Goal: Task Accomplishment & Management: Complete application form

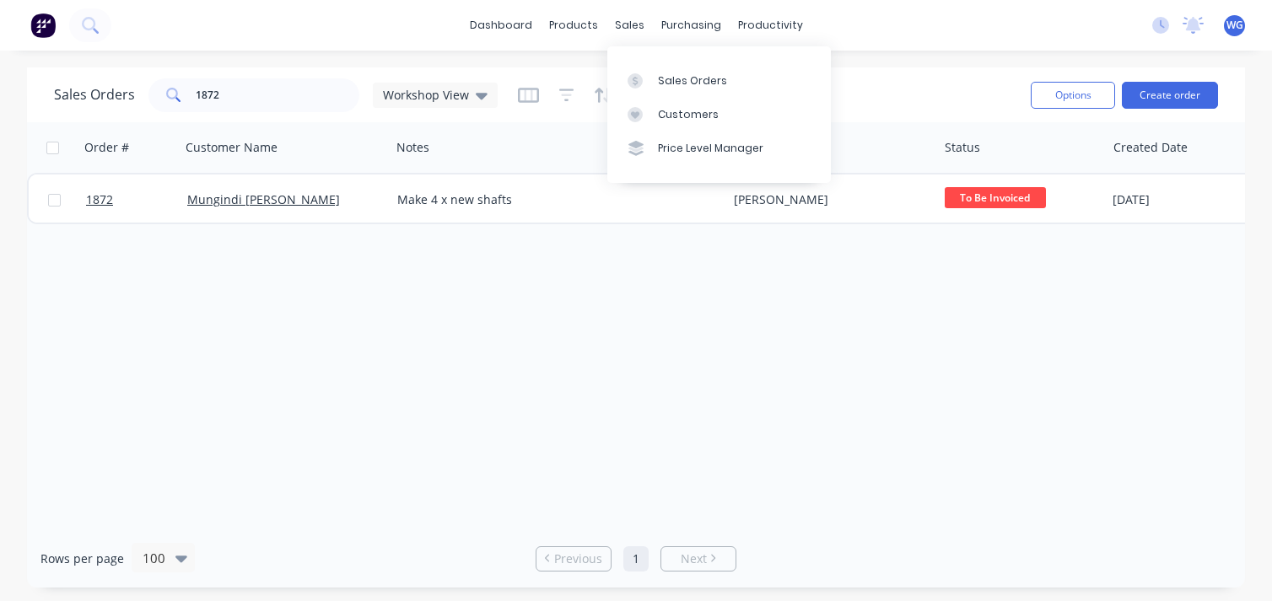
drag, startPoint x: 0, startPoint y: 0, endPoint x: 858, endPoint y: 87, distance: 862.3
click at [678, 79] on div "Sales Orders" at bounding box center [692, 80] width 69 height 15
click at [1184, 91] on button "Create order" at bounding box center [1170, 95] width 96 height 27
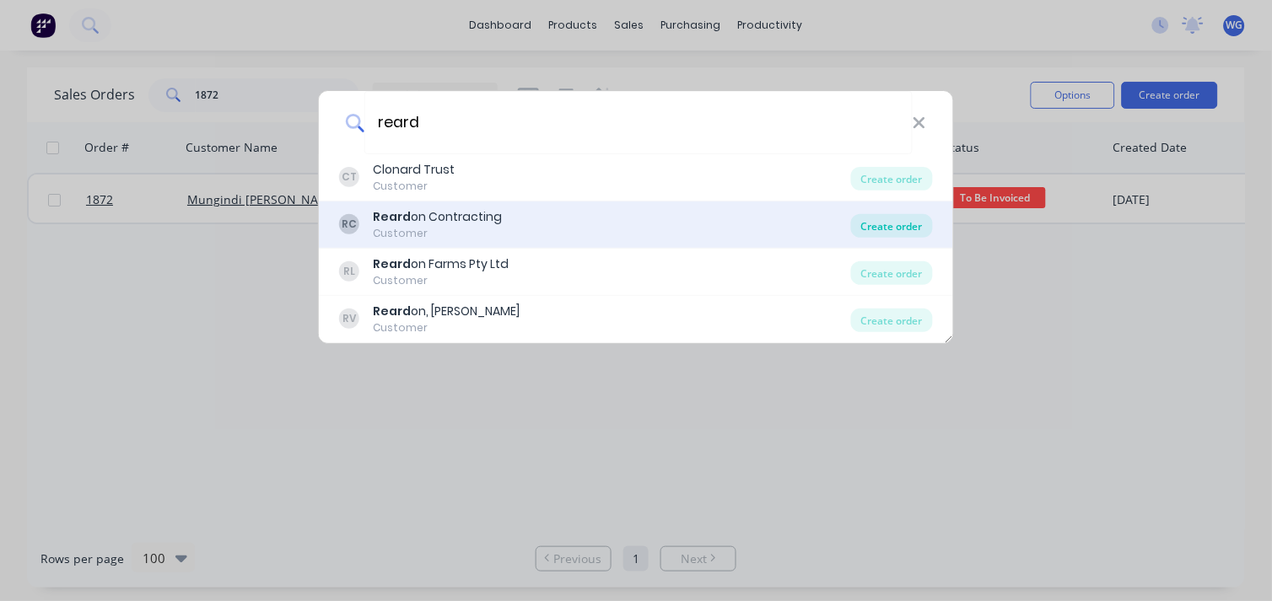
type input "reard"
click at [876, 232] on div "Create order" at bounding box center [892, 226] width 82 height 24
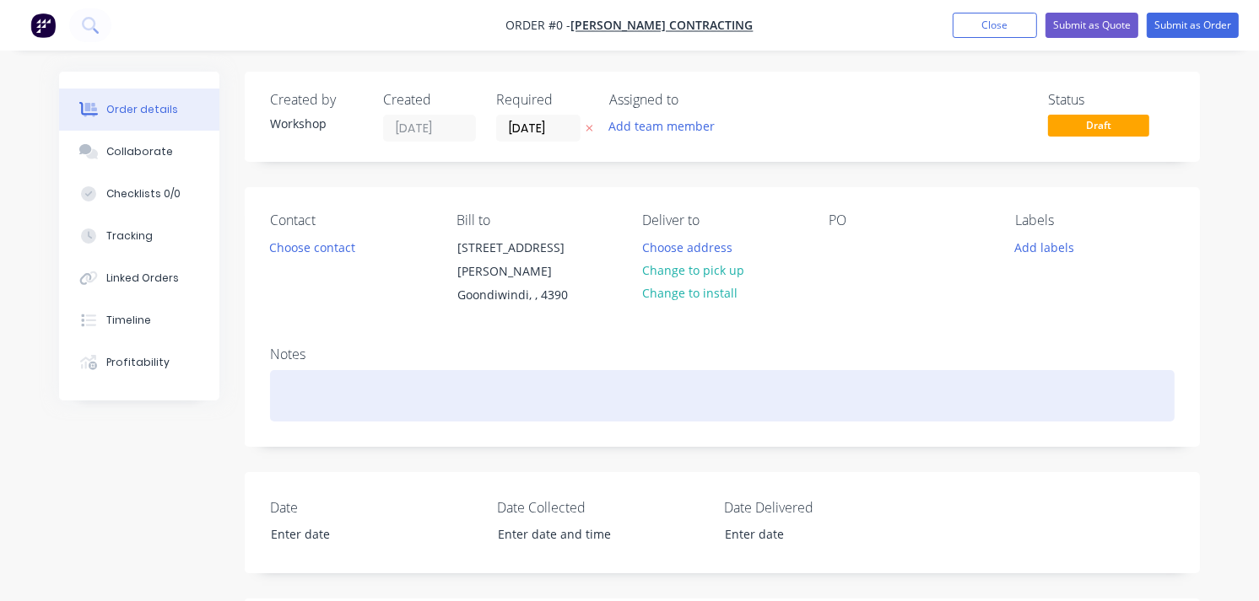
click at [314, 374] on div at bounding box center [722, 395] width 904 height 51
click at [415, 375] on div "replace bushes supplied in tractor part - see photo" at bounding box center [722, 395] width 904 height 51
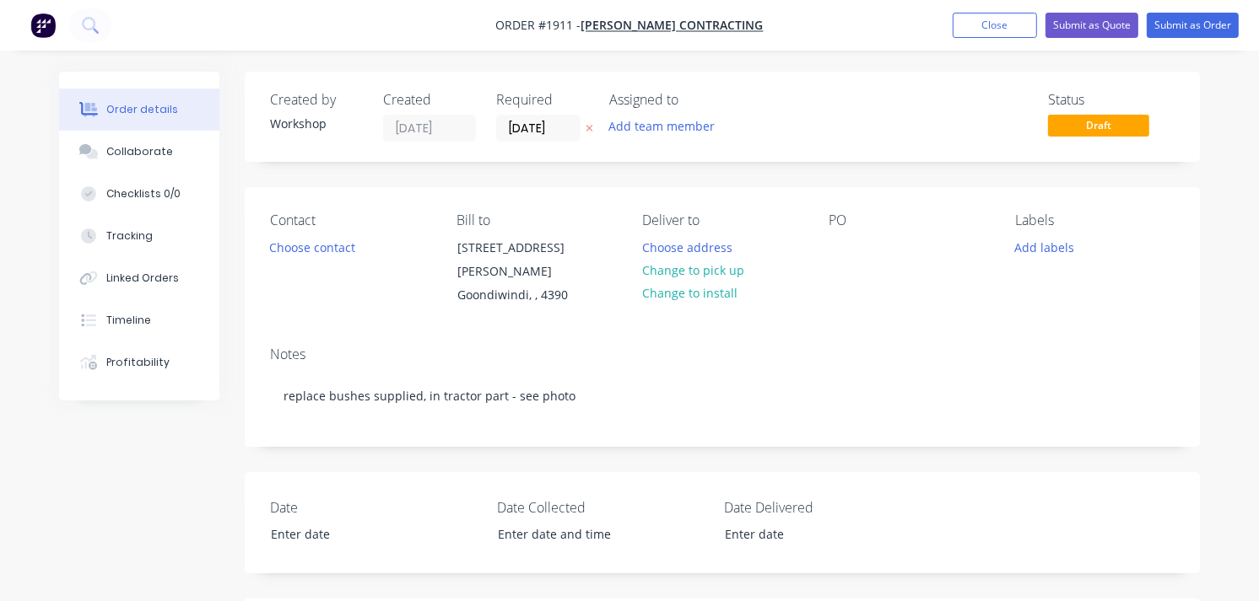
click at [34, 20] on img "button" at bounding box center [42, 25] width 25 height 25
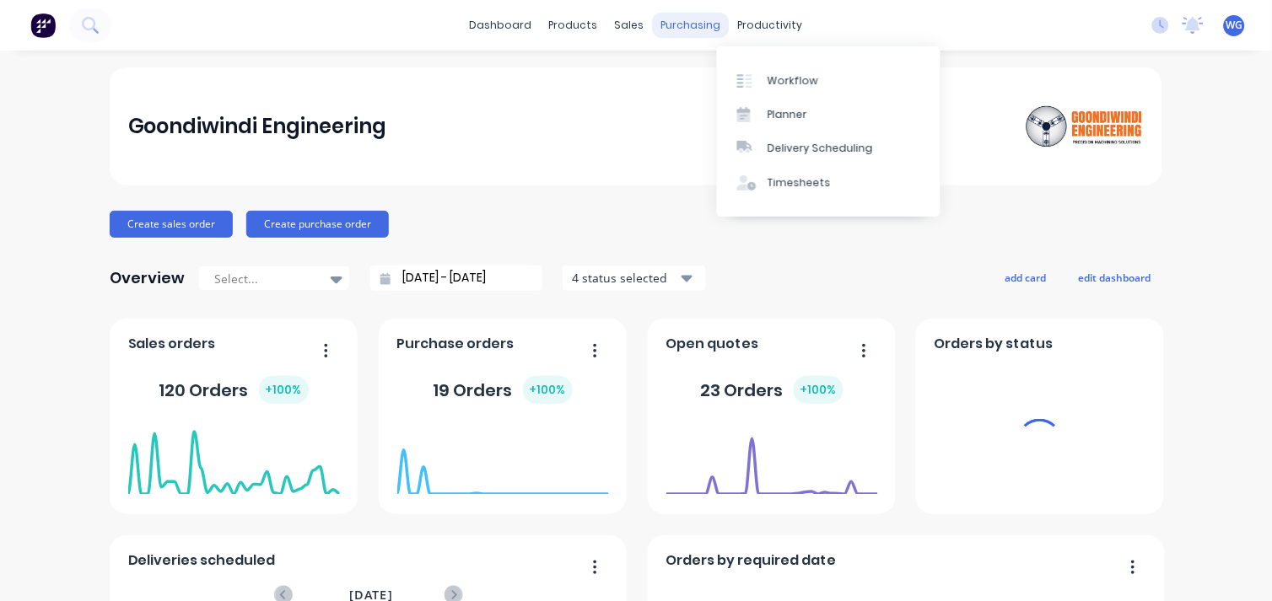
click at [695, 21] on div "purchasing" at bounding box center [691, 25] width 77 height 25
click at [653, 20] on div "purchasing" at bounding box center [691, 25] width 77 height 25
click at [623, 22] on div "sales" at bounding box center [630, 25] width 46 height 25
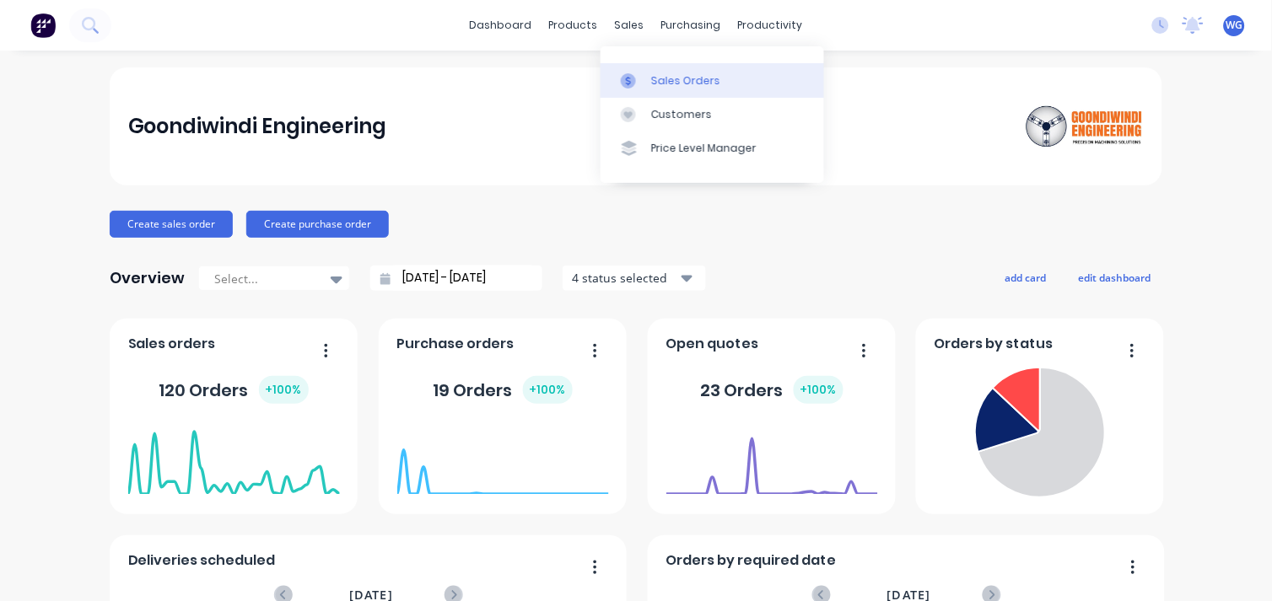
click at [651, 78] on div "Sales Orders" at bounding box center [685, 80] width 69 height 15
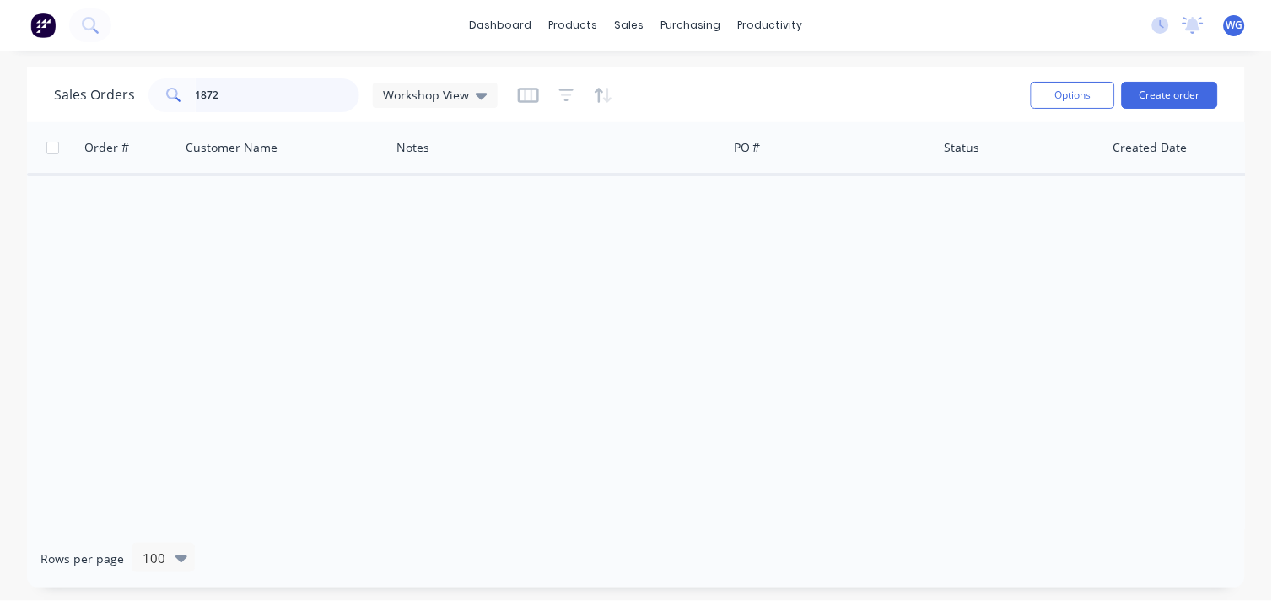
drag, startPoint x: 237, startPoint y: 97, endPoint x: 155, endPoint y: 96, distance: 81.8
click at [155, 96] on div "1872" at bounding box center [253, 95] width 211 height 34
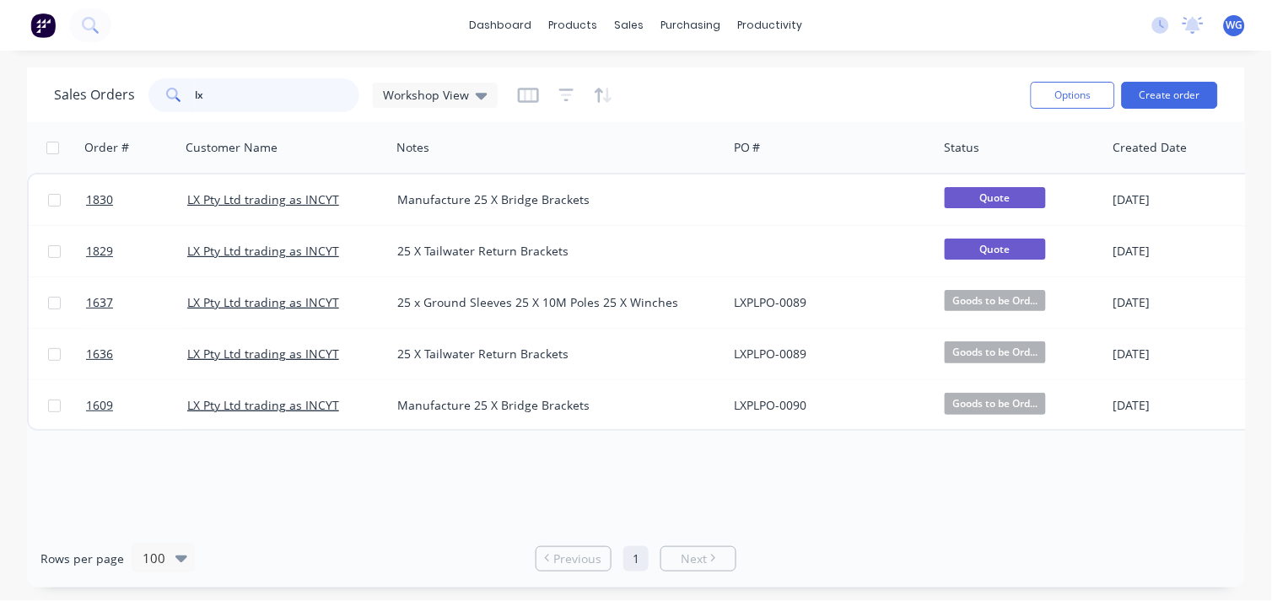
click at [264, 102] on input "lx" at bounding box center [278, 95] width 165 height 34
click at [273, 91] on input "lx" at bounding box center [278, 95] width 165 height 34
type input "l"
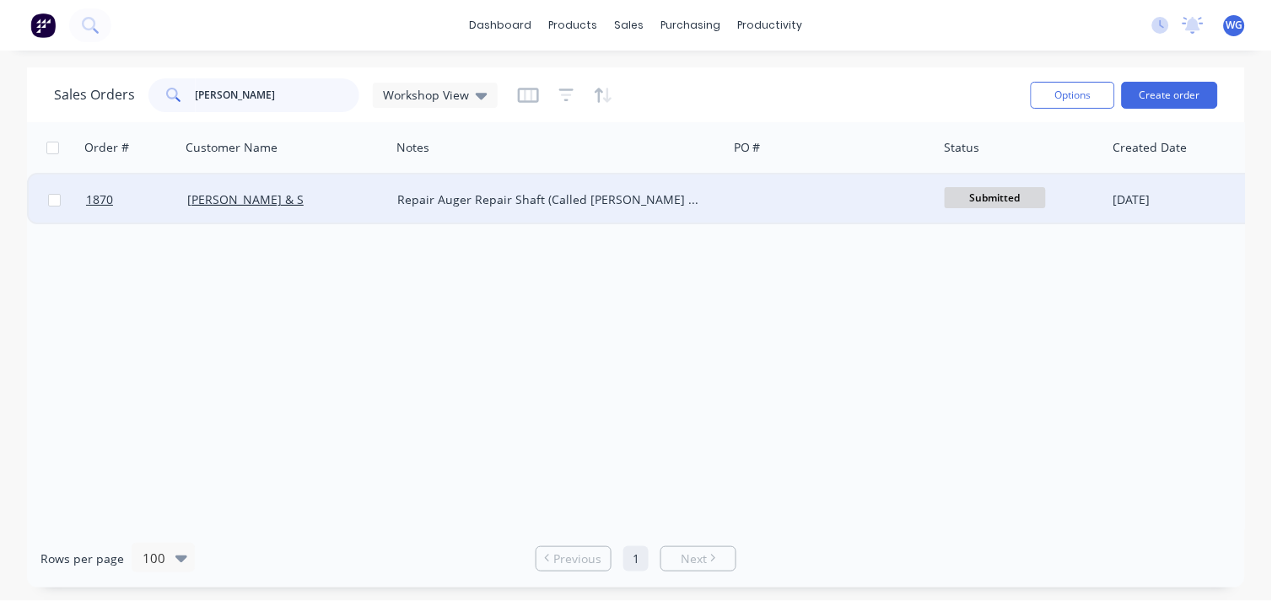
type input "[PERSON_NAME]"
click at [332, 201] on div "[PERSON_NAME] & S" at bounding box center [280, 199] width 187 height 17
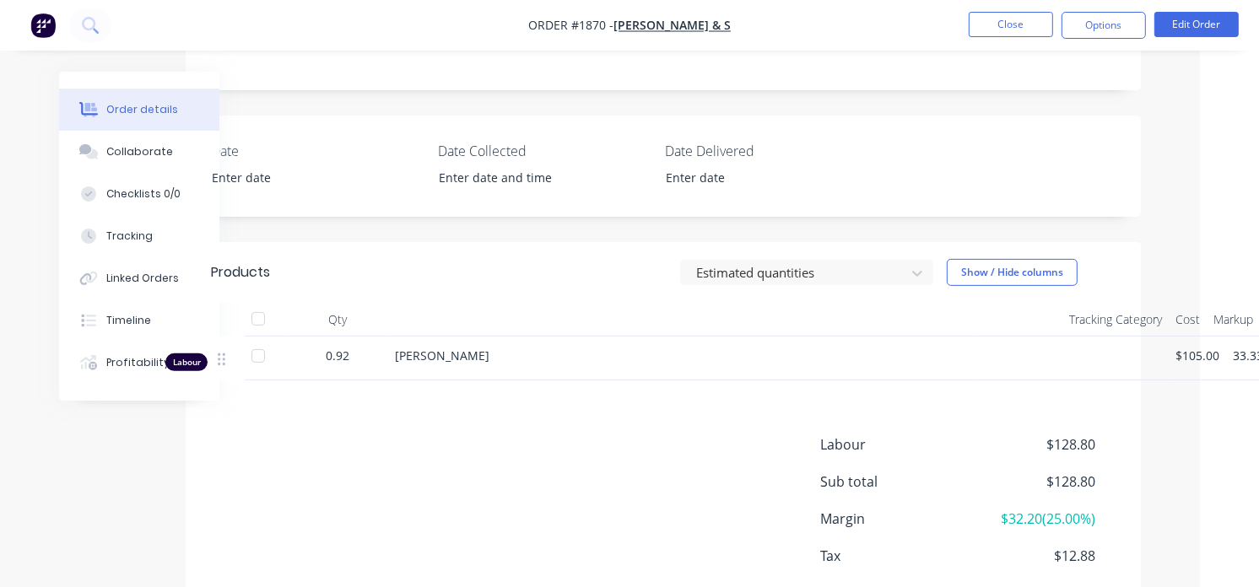
scroll to position [429, 59]
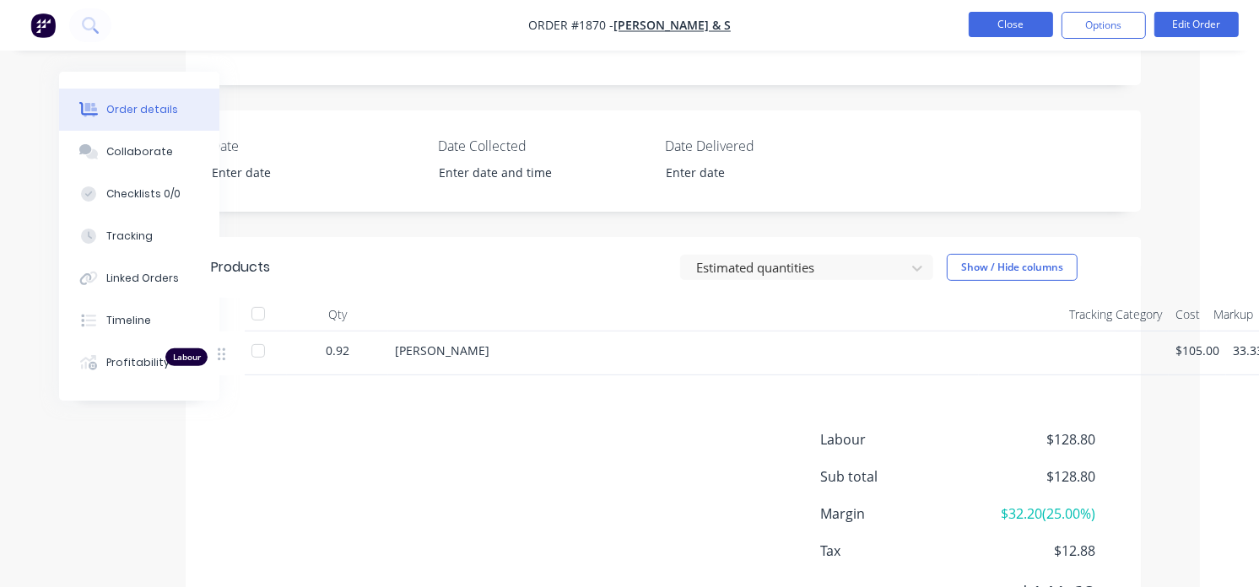
click at [1012, 24] on button "Close" at bounding box center [1010, 24] width 84 height 25
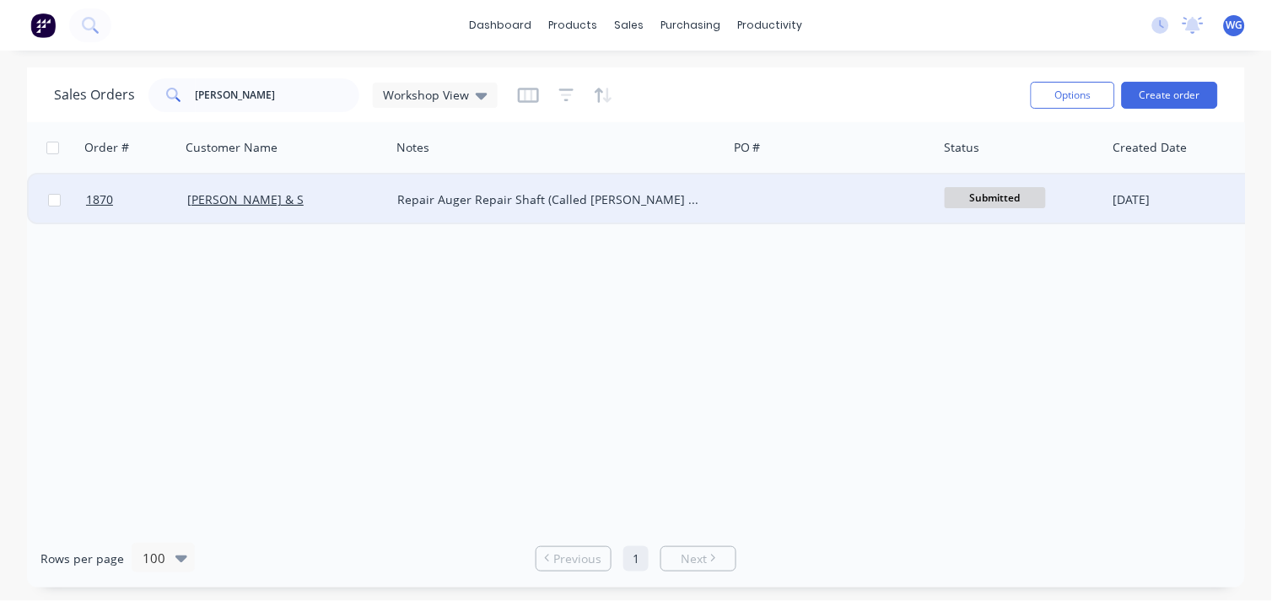
click at [766, 204] on div at bounding box center [832, 200] width 210 height 51
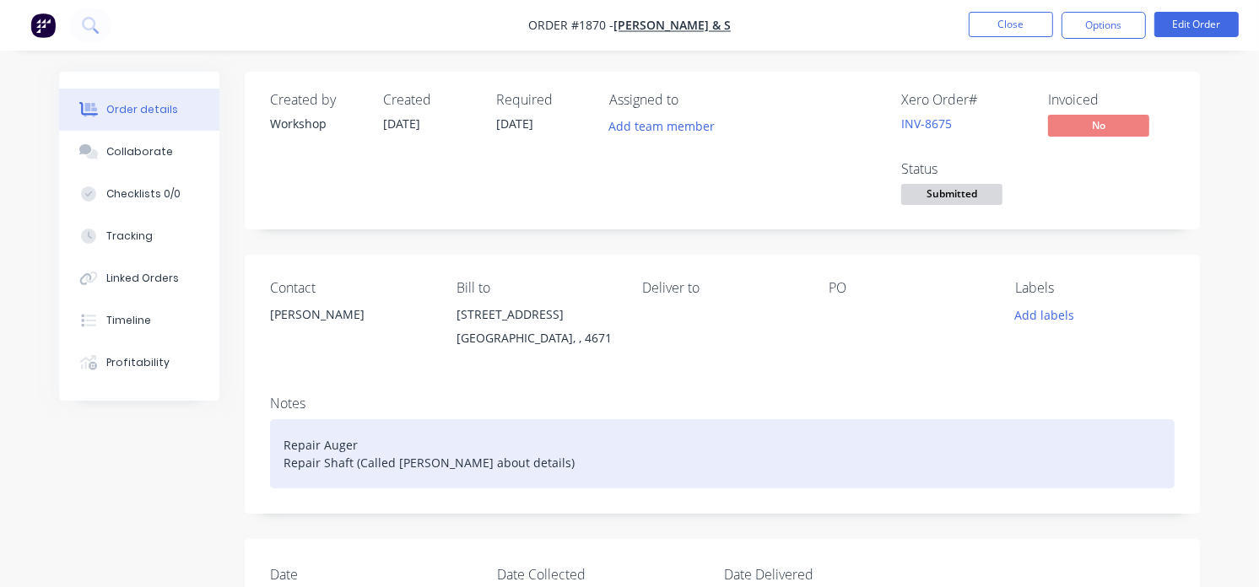
click at [524, 461] on div "Repair Auger Repair Shaft (Called [PERSON_NAME] about details)" at bounding box center [722, 453] width 904 height 69
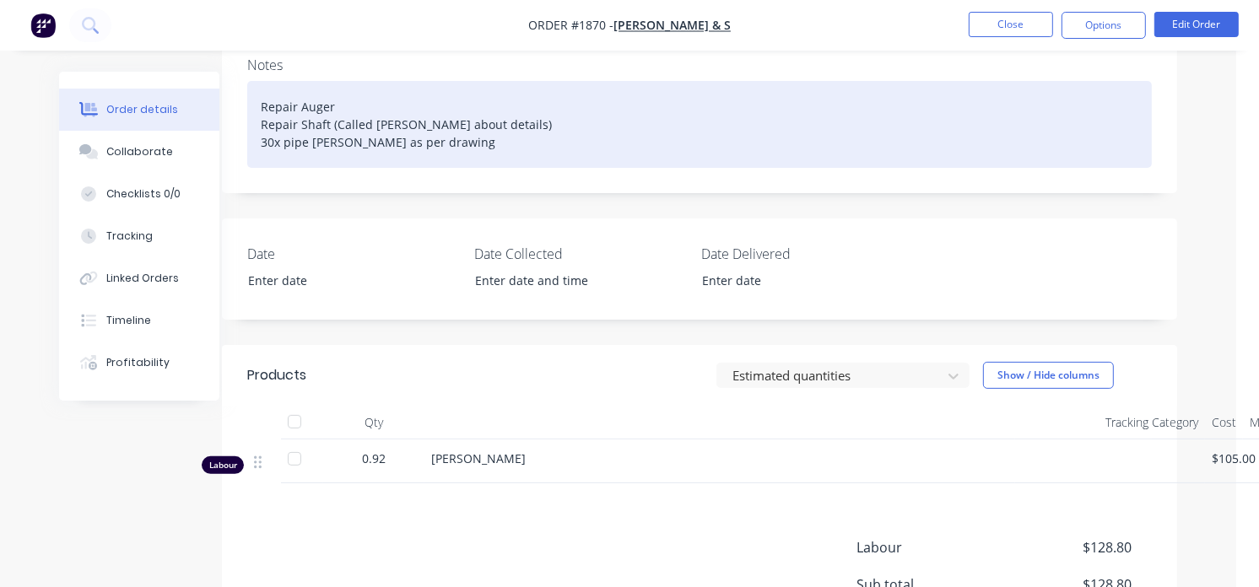
scroll to position [337, 23]
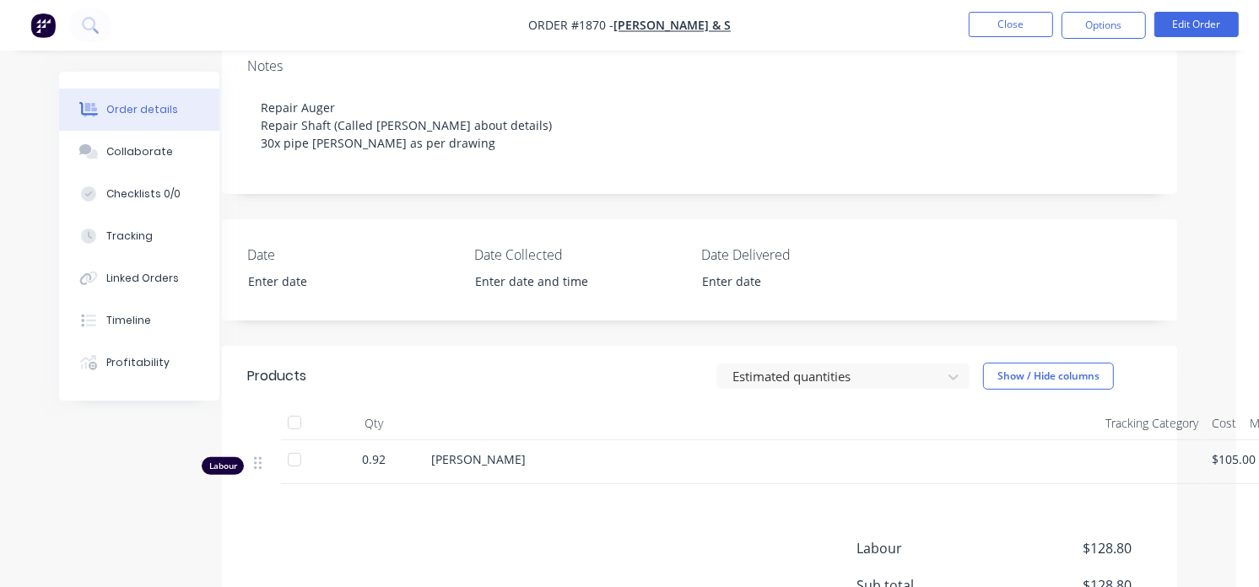
click at [1165, 37] on li "Edit Order" at bounding box center [1196, 25] width 84 height 27
click at [1203, 13] on button "Edit Order" at bounding box center [1196, 24] width 84 height 25
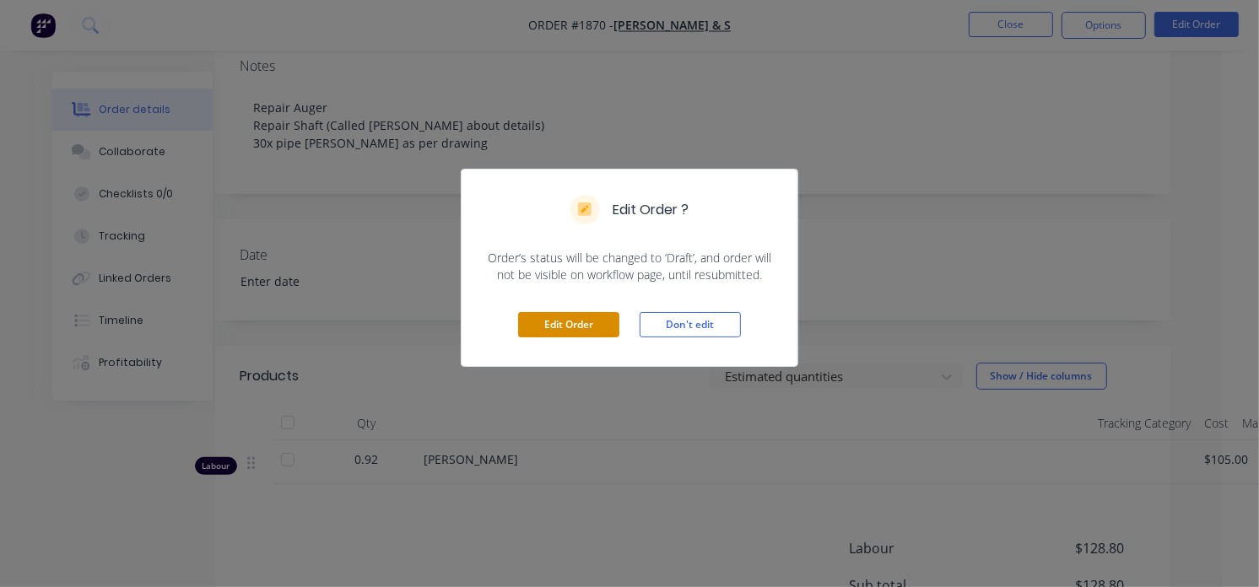
click at [580, 322] on button "Edit Order" at bounding box center [568, 324] width 101 height 25
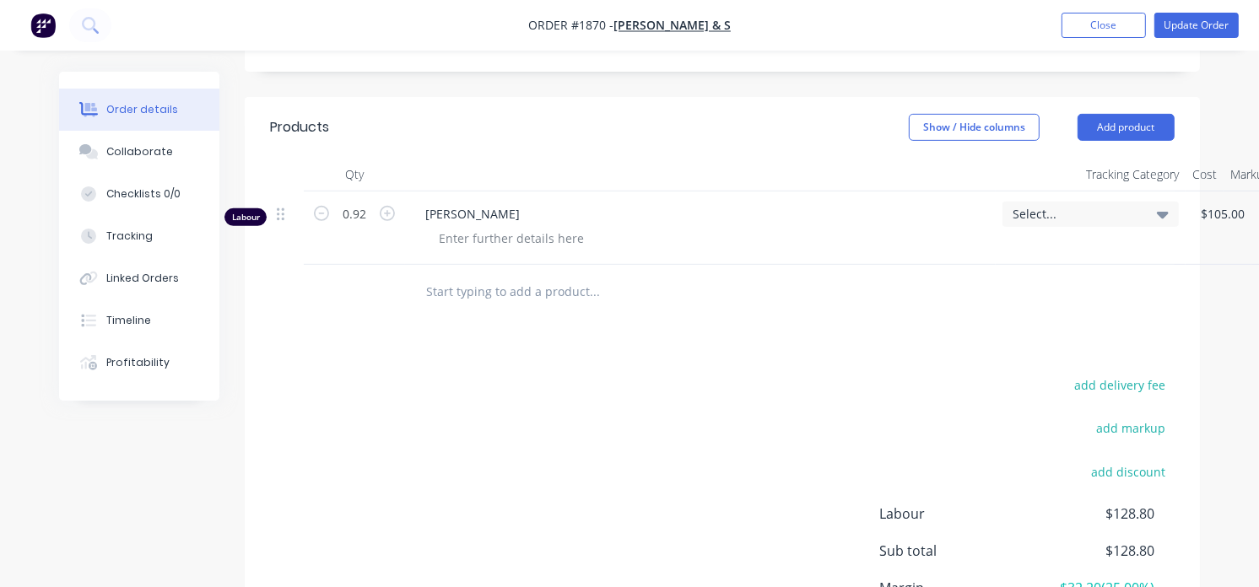
scroll to position [606, 0]
click at [1108, 113] on button "Add product" at bounding box center [1125, 126] width 97 height 27
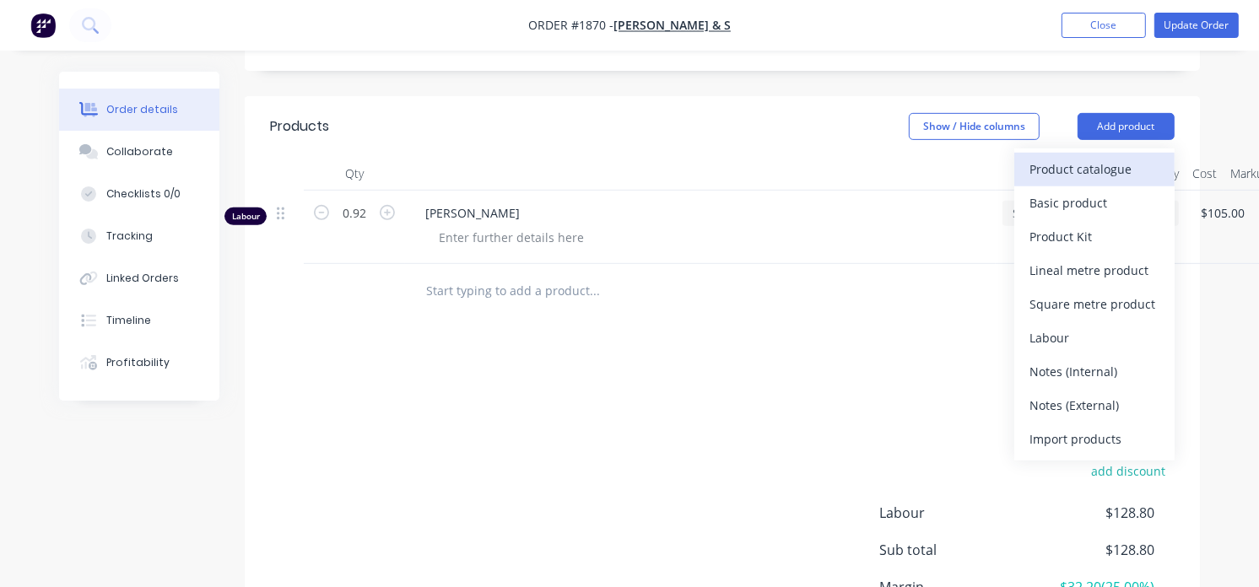
click at [1065, 157] on div "Product catalogue" at bounding box center [1094, 169] width 130 height 24
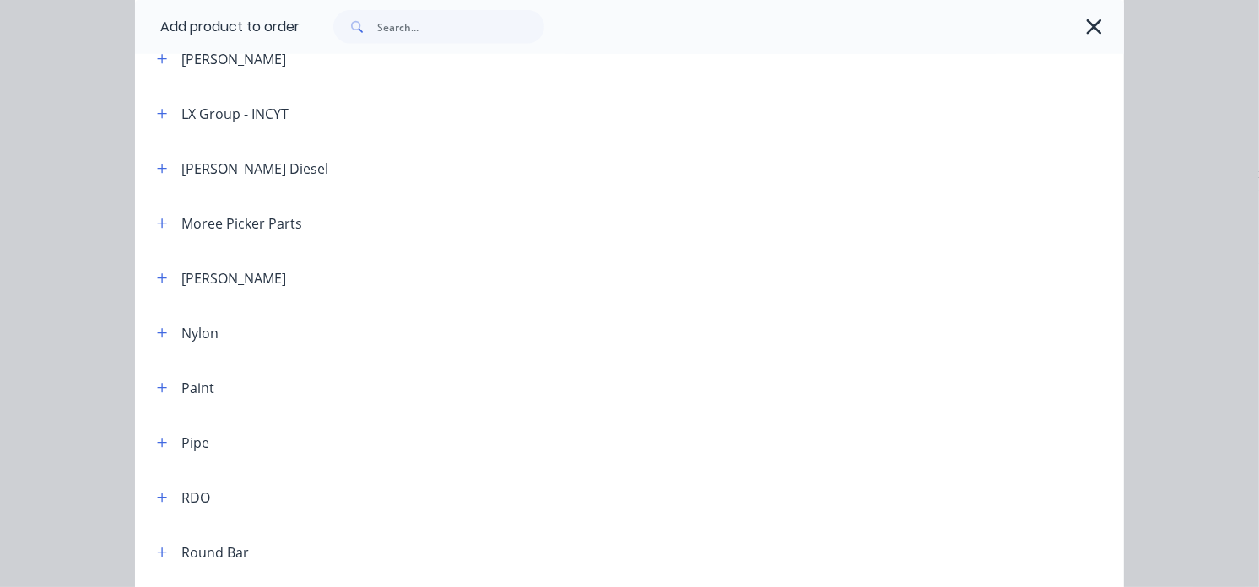
scroll to position [1683, 0]
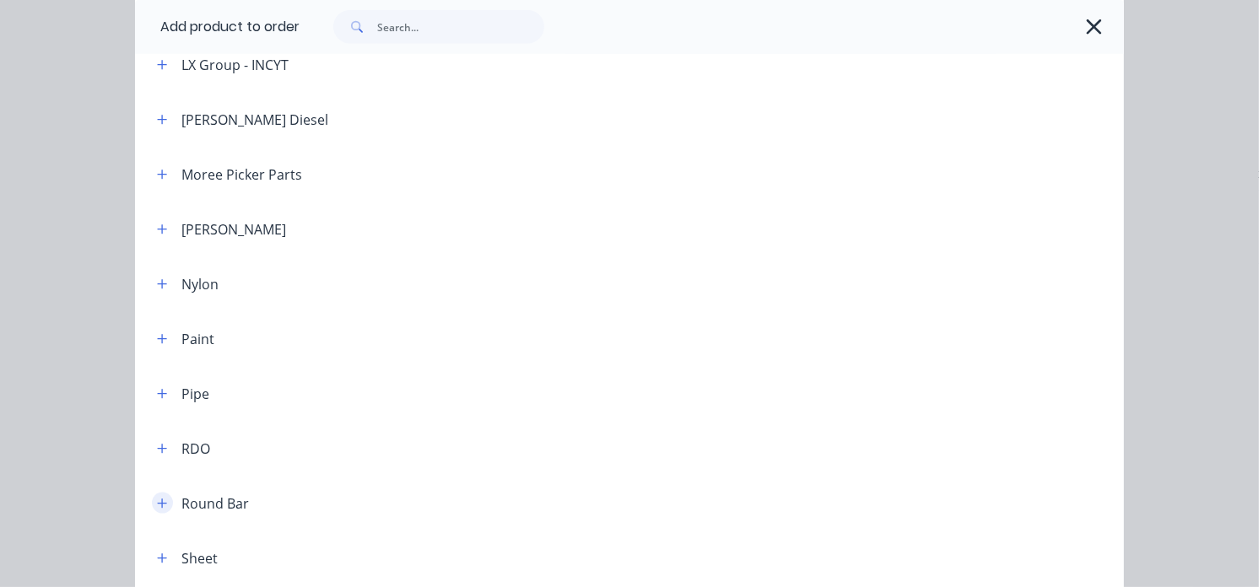
click at [157, 501] on icon "button" at bounding box center [162, 504] width 10 height 12
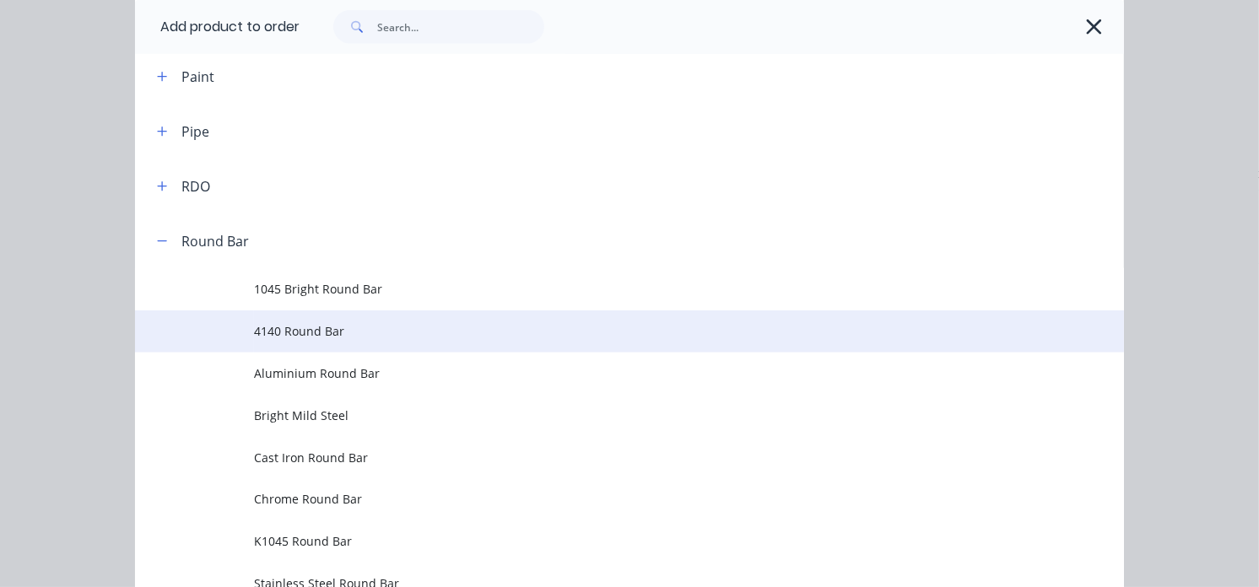
scroll to position [1950, 0]
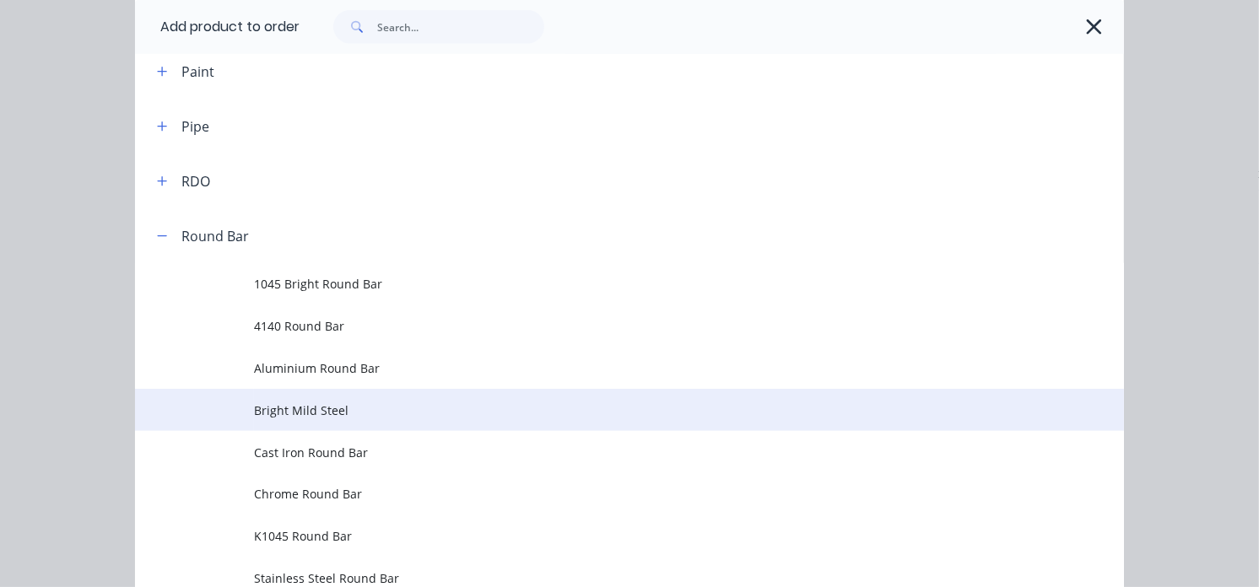
click at [309, 402] on span "Bright Mild Steel" at bounding box center [602, 411] width 696 height 18
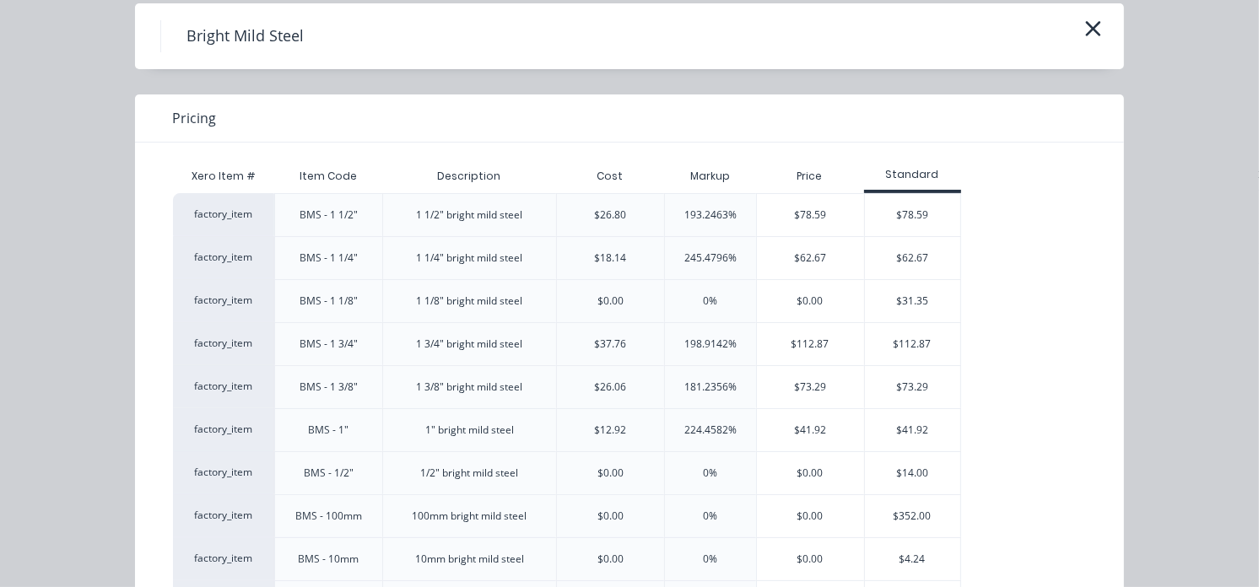
scroll to position [66, 0]
click at [866, 377] on div "$73.29" at bounding box center [912, 385] width 95 height 42
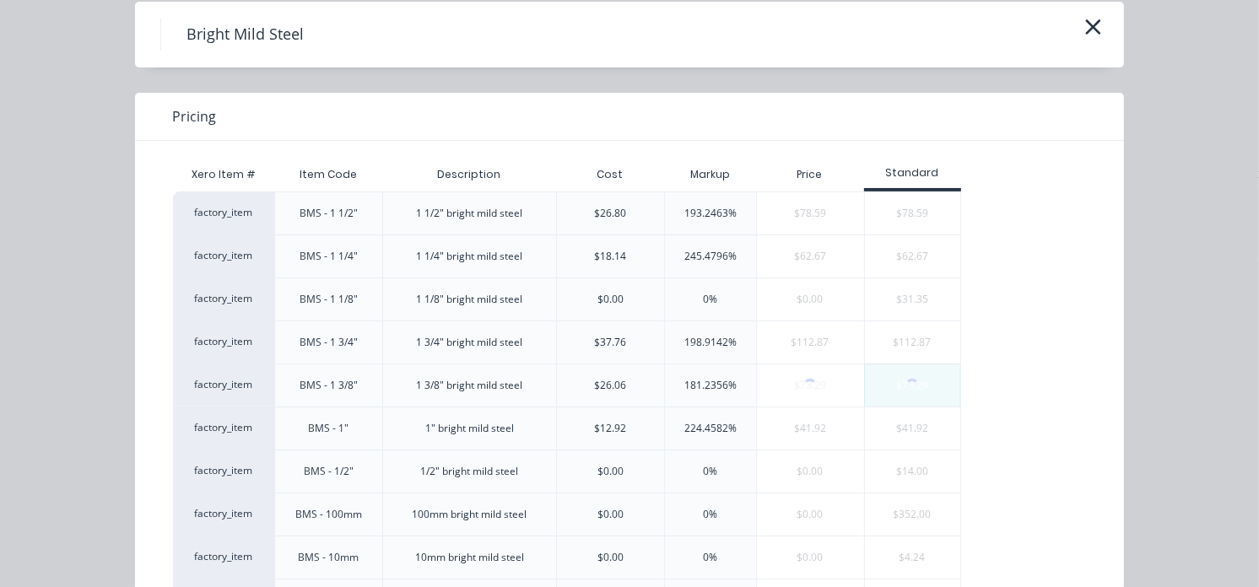
scroll to position [0, 0]
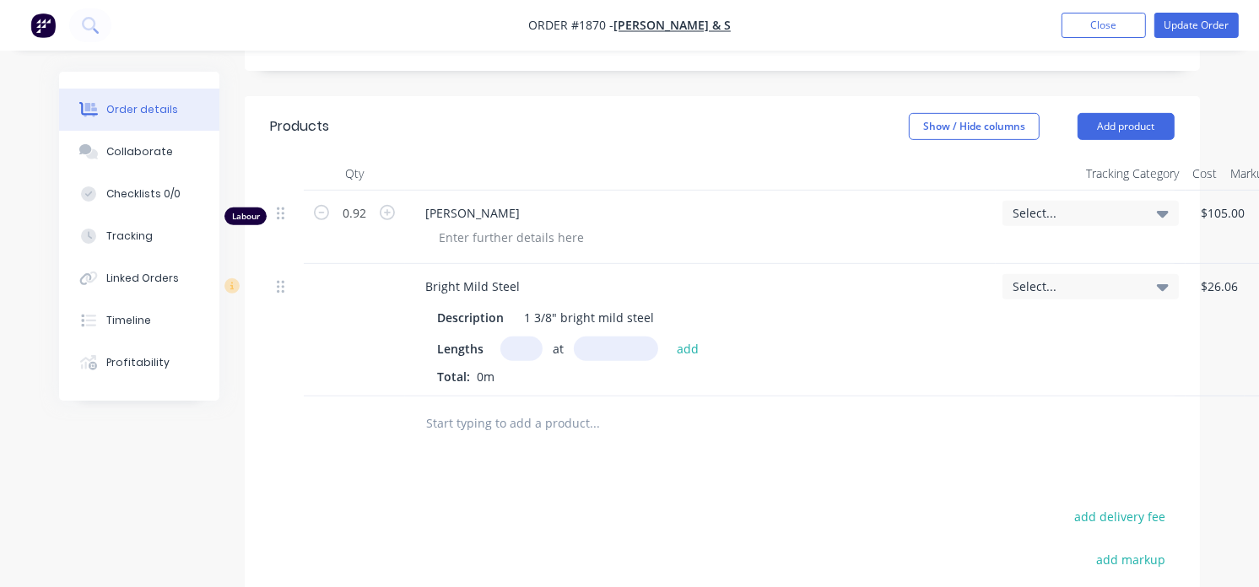
click at [523, 337] on input "text" at bounding box center [521, 349] width 42 height 24
type input "30"
click at [604, 338] on input "text" at bounding box center [616, 349] width 84 height 24
type input "83mm"
click at [693, 337] on button "add" at bounding box center [688, 348] width 40 height 23
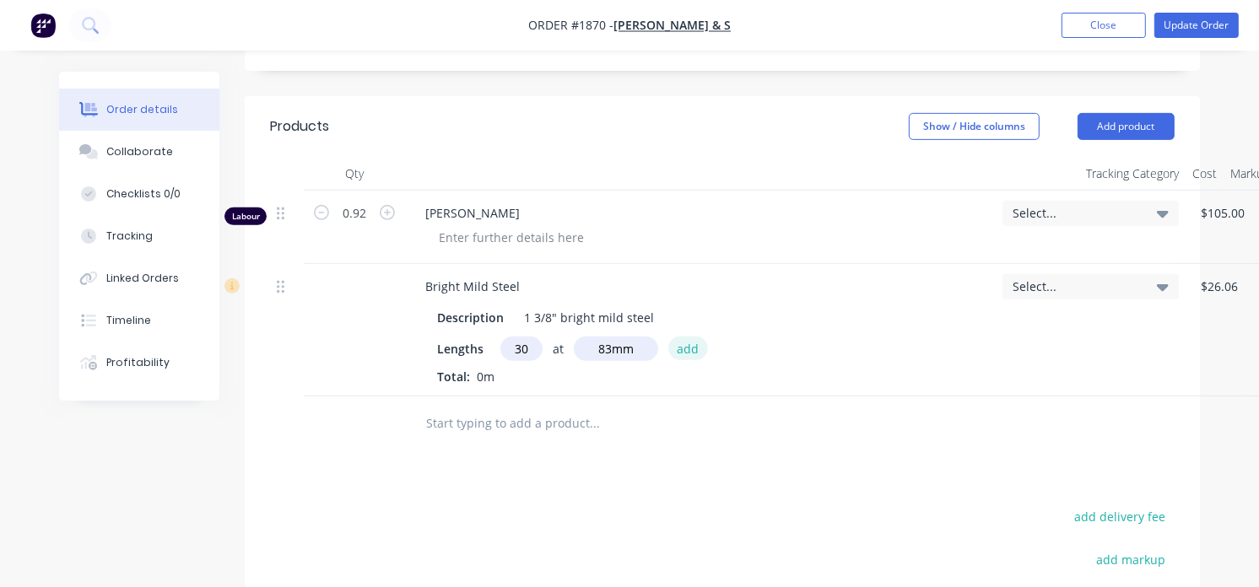
type input "$182.49"
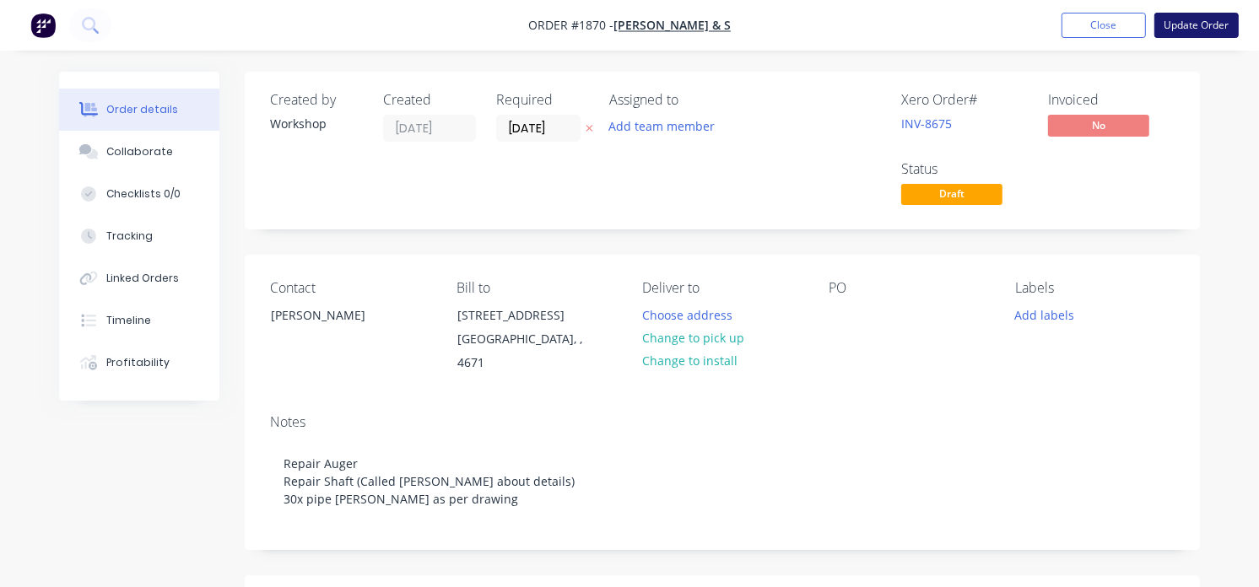
click at [1166, 19] on button "Update Order" at bounding box center [1196, 25] width 84 height 25
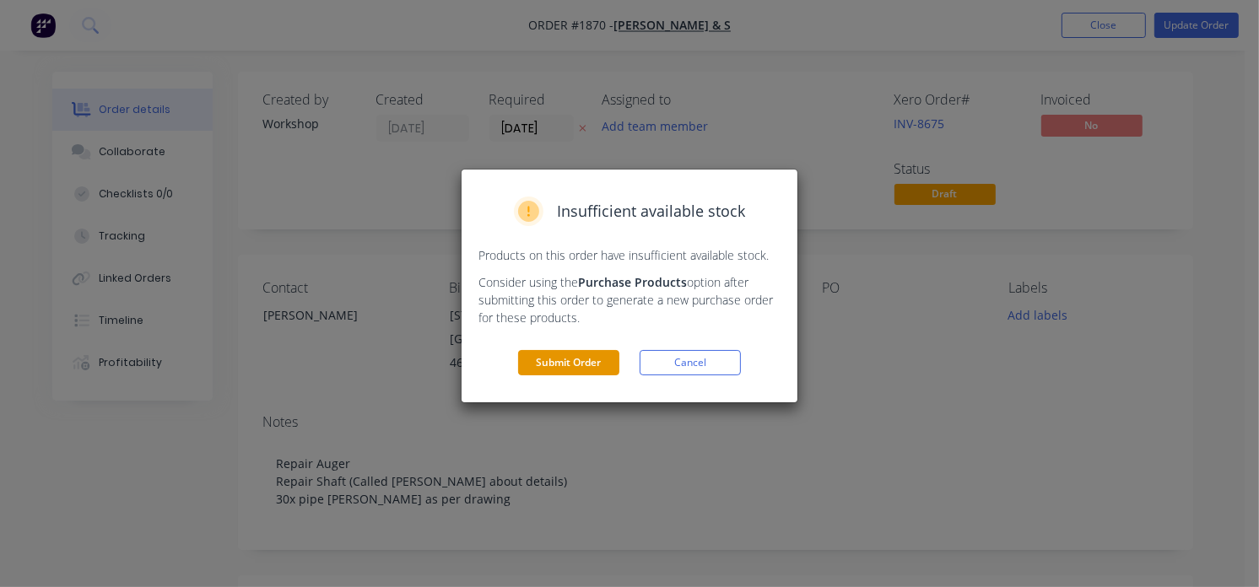
click at [582, 352] on button "Submit Order" at bounding box center [568, 362] width 101 height 25
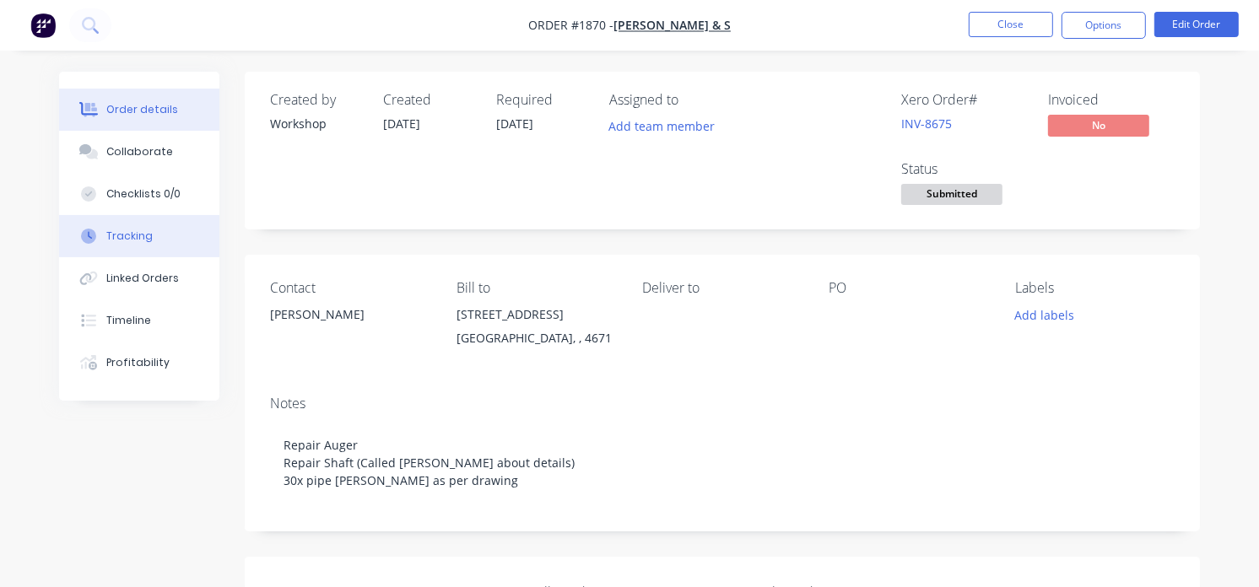
click at [144, 236] on div "Tracking" at bounding box center [129, 236] width 46 height 15
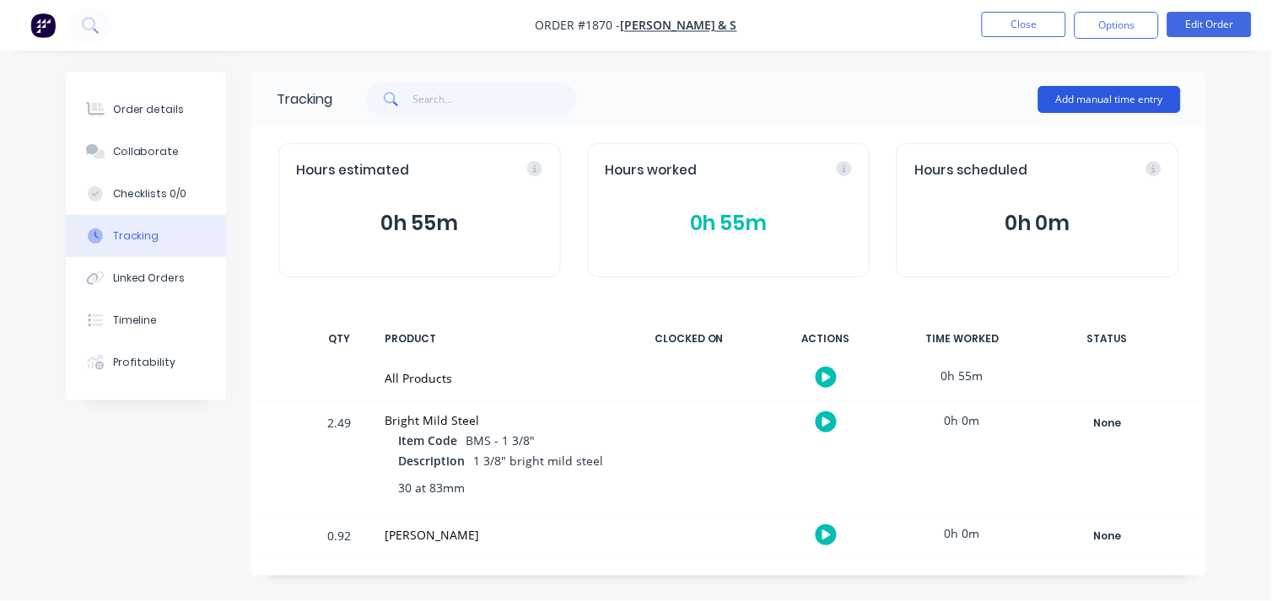
click at [1069, 97] on button "Add manual time entry" at bounding box center [1109, 99] width 143 height 27
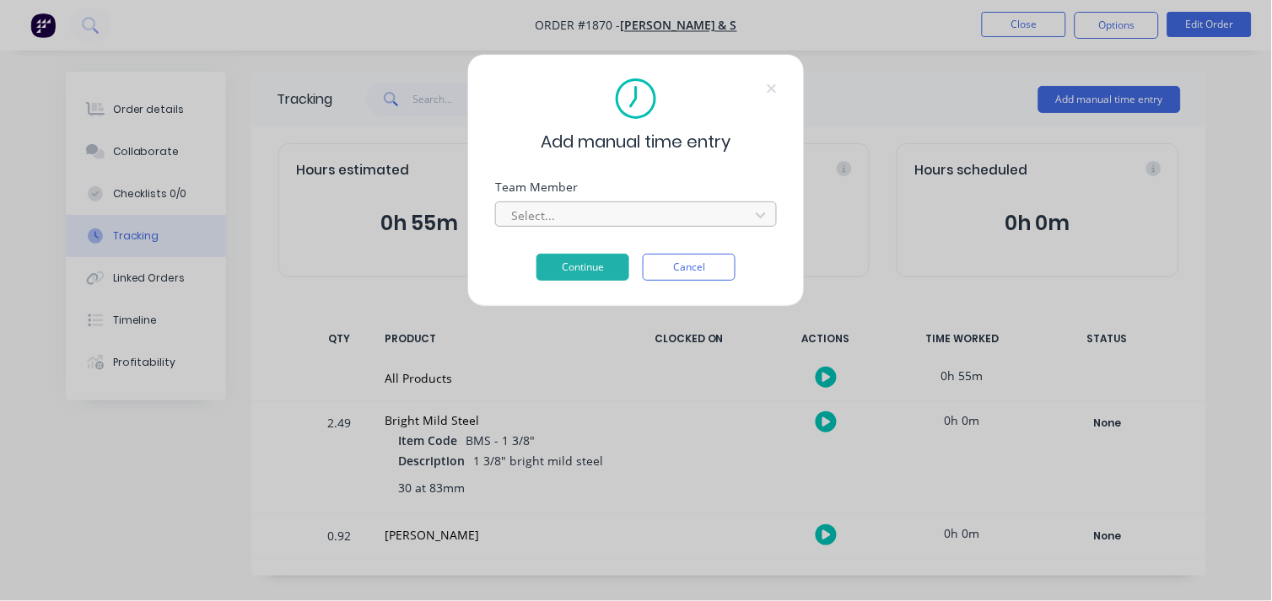
click at [515, 205] on div at bounding box center [625, 215] width 231 height 21
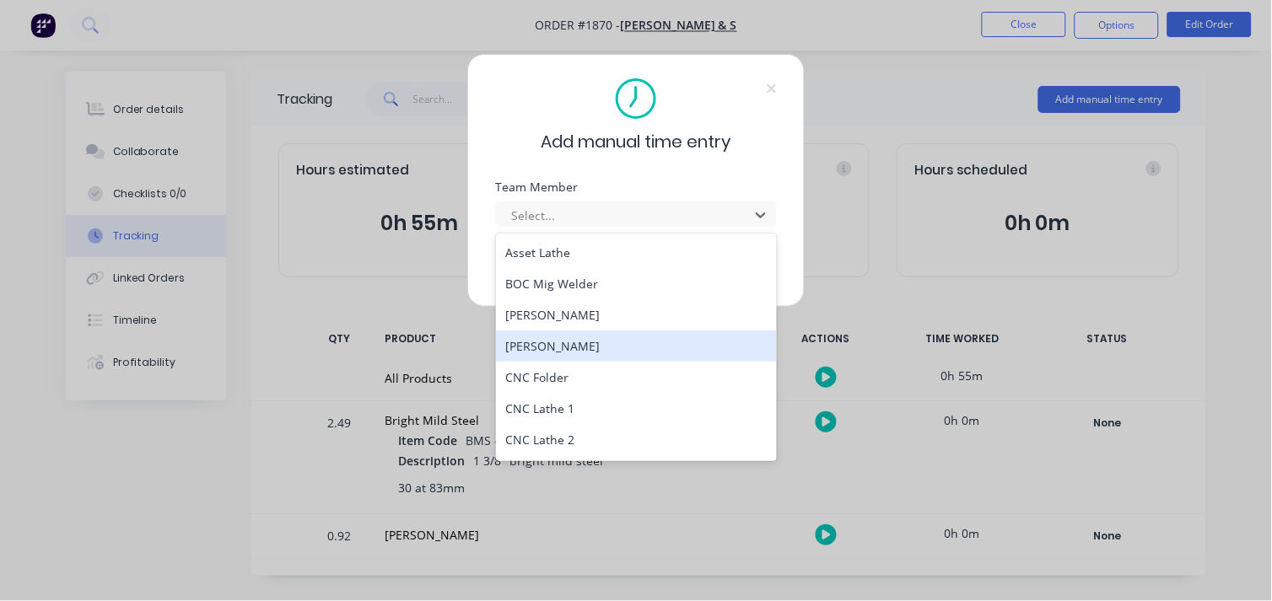
click at [595, 355] on div "[PERSON_NAME]" at bounding box center [637, 346] width 282 height 31
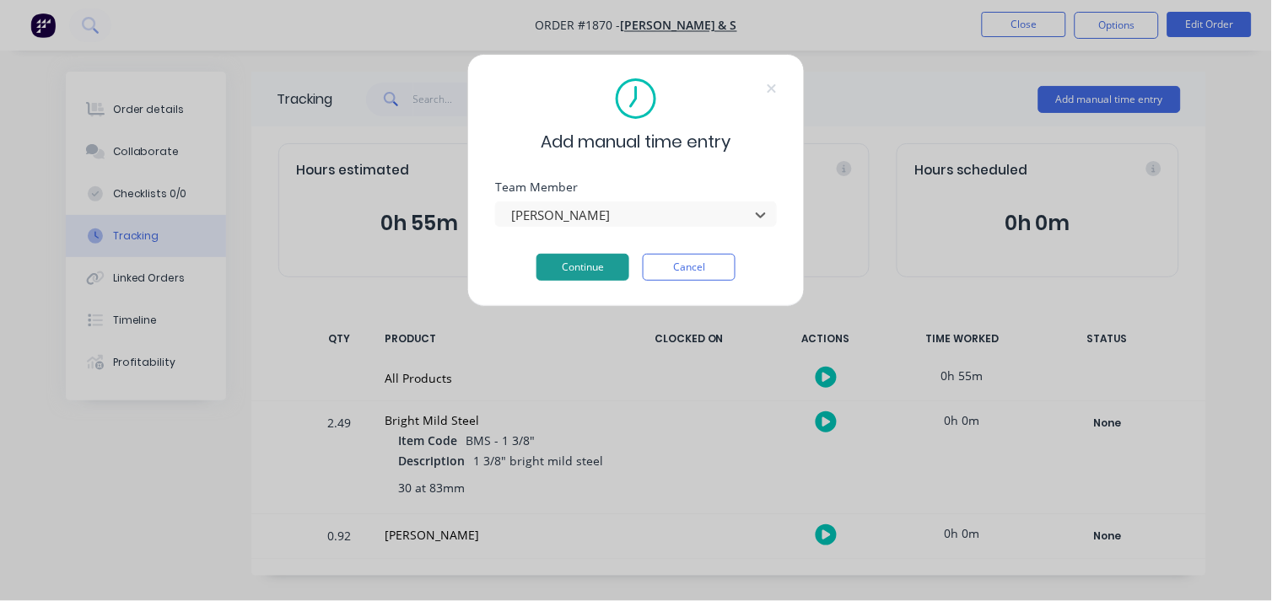
click at [596, 268] on button "Continue" at bounding box center [583, 267] width 93 height 27
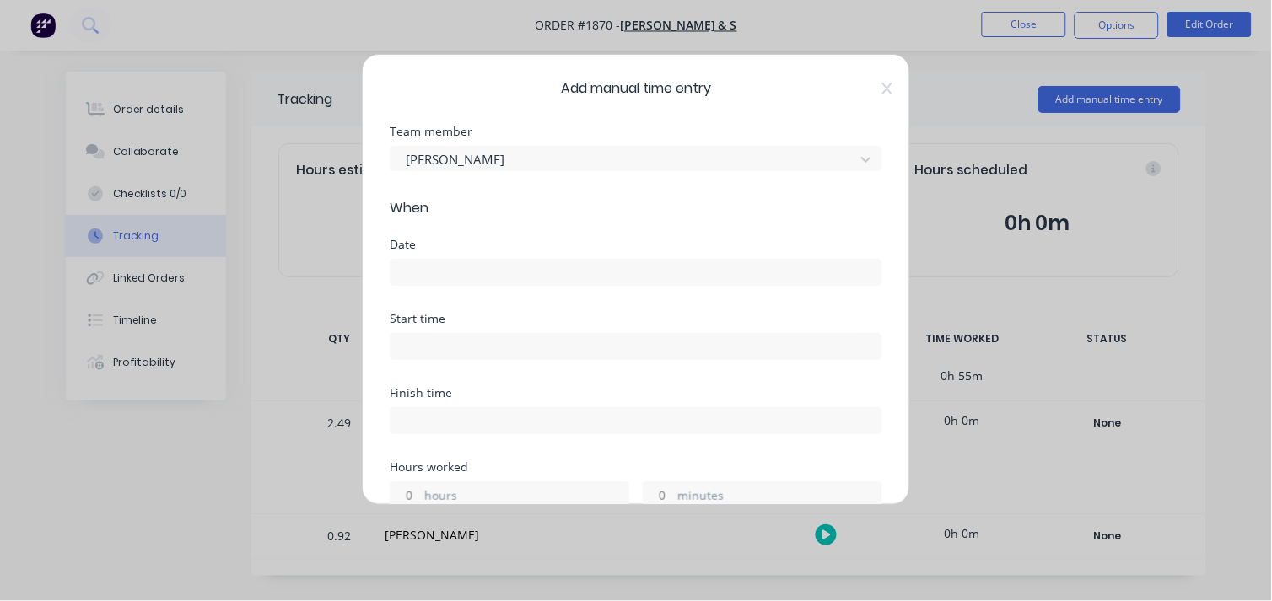
click at [450, 255] on div at bounding box center [636, 270] width 493 height 31
click at [443, 266] on input at bounding box center [636, 272] width 491 height 25
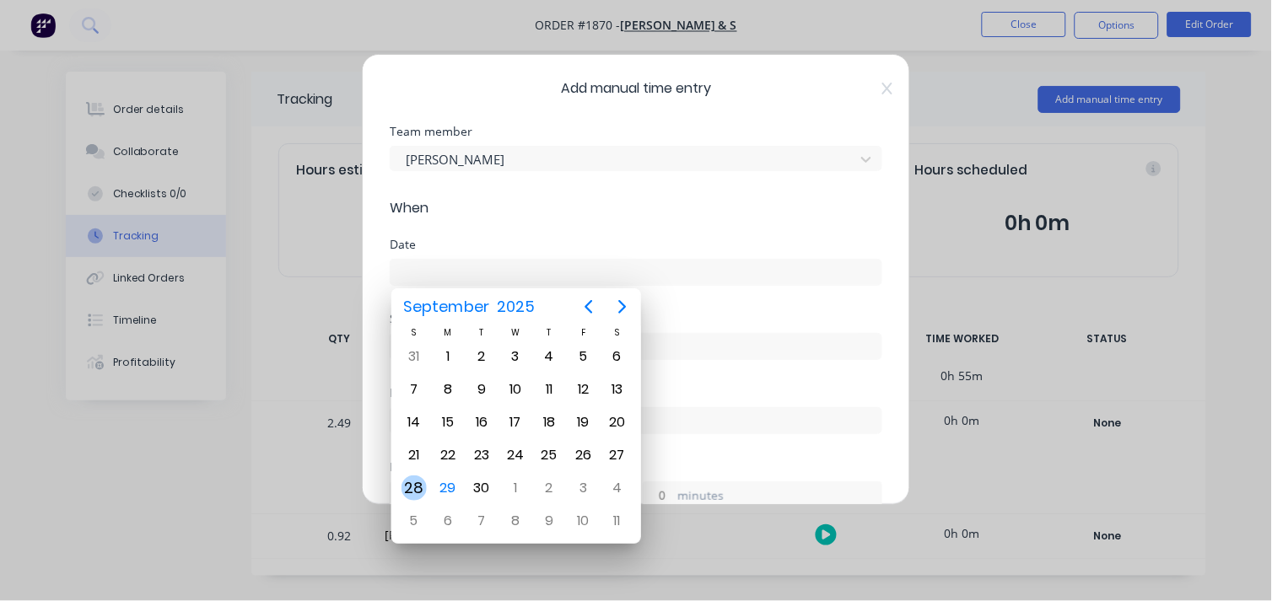
click at [419, 479] on div "28" at bounding box center [414, 488] width 25 height 25
type input "[DATE]"
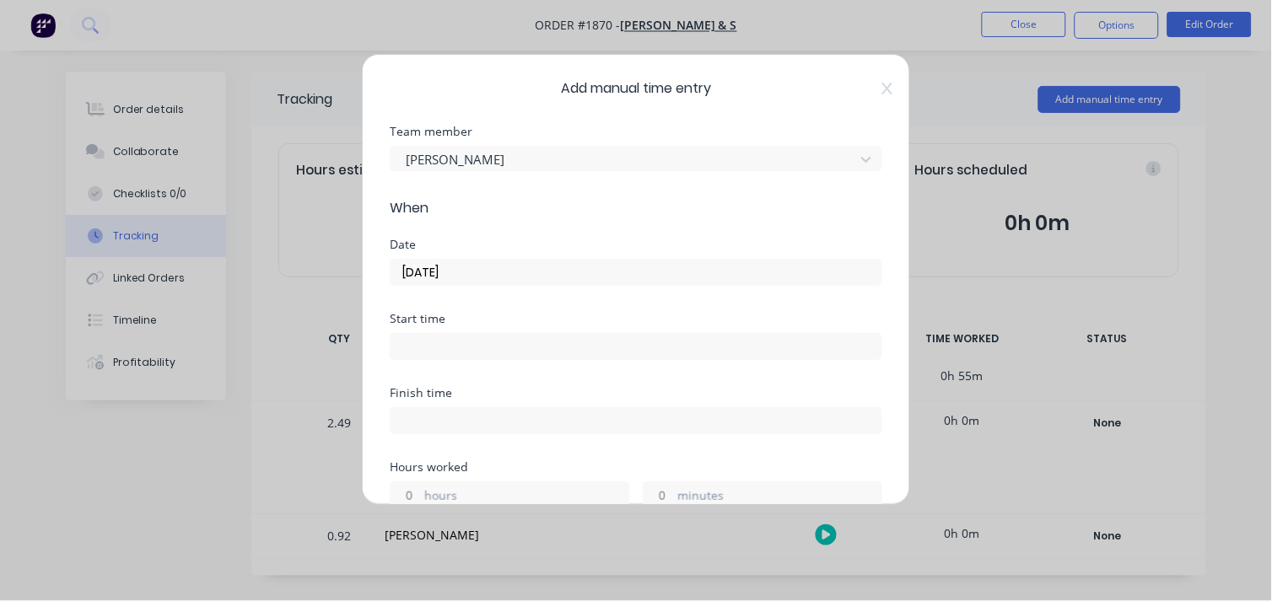
click at [444, 322] on div "Start time" at bounding box center [636, 319] width 493 height 12
click at [434, 341] on input at bounding box center [636, 346] width 491 height 25
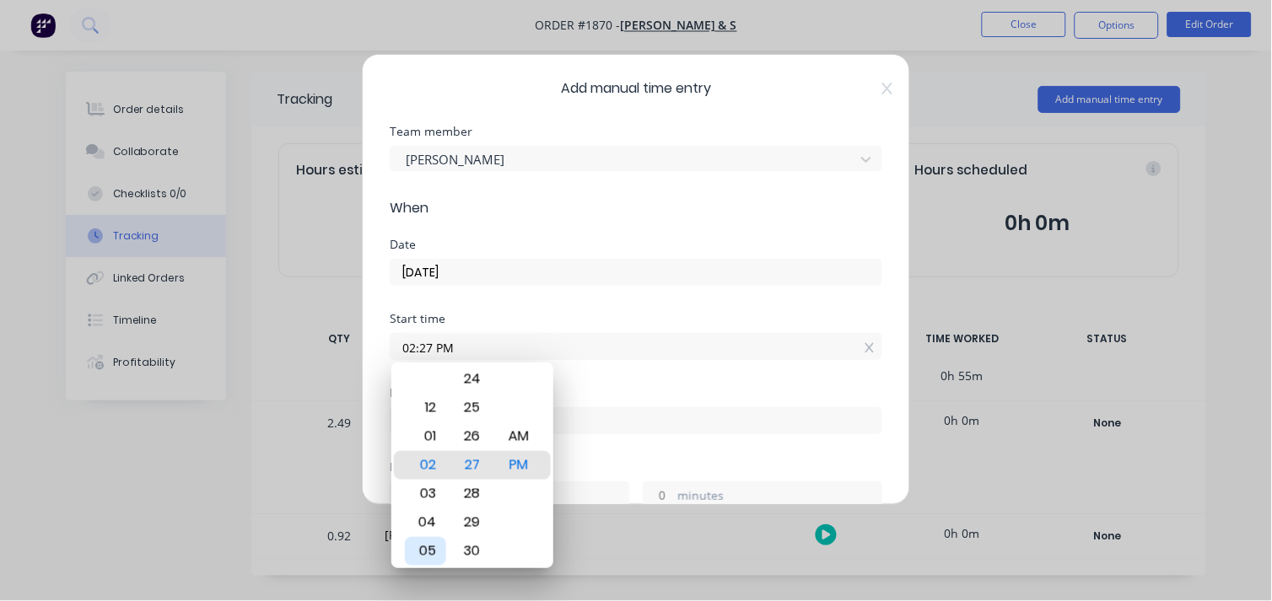
click at [424, 547] on div "05" at bounding box center [425, 551] width 41 height 29
click at [511, 425] on div "AM" at bounding box center [518, 437] width 41 height 29
click at [471, 406] on div "00" at bounding box center [471, 408] width 41 height 29
type input "05:00 AM"
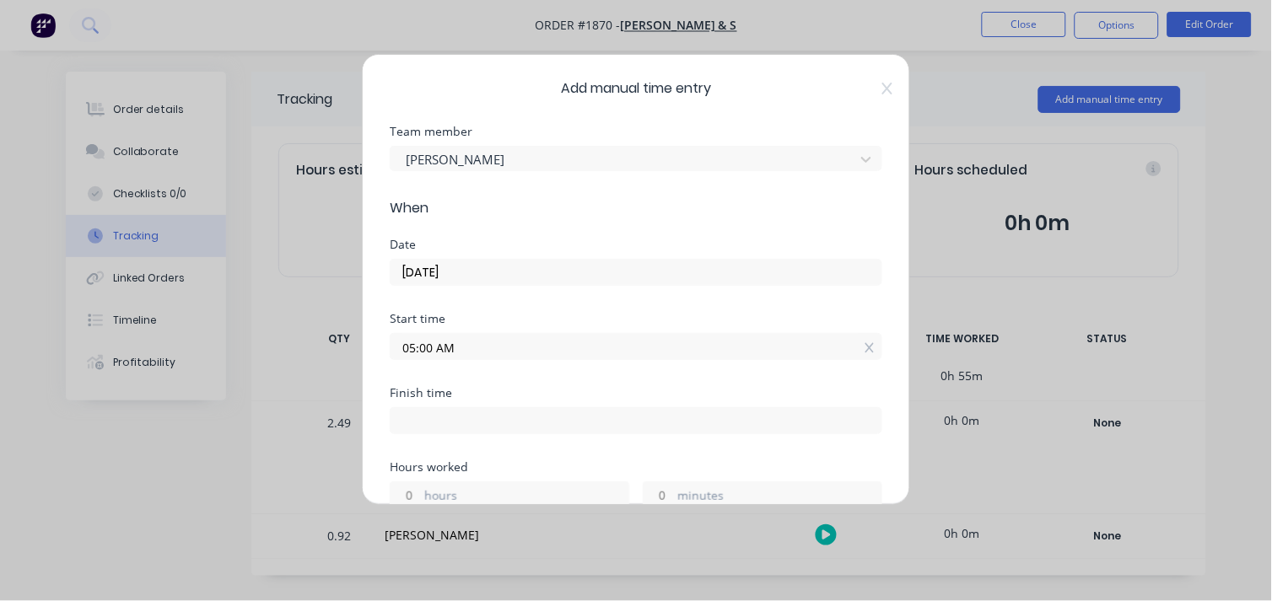
click at [608, 389] on div "Finish time" at bounding box center [636, 393] width 493 height 12
click at [444, 433] on label at bounding box center [636, 420] width 493 height 27
click at [444, 433] on input at bounding box center [636, 420] width 491 height 25
type input "01:28 PM"
type input "8"
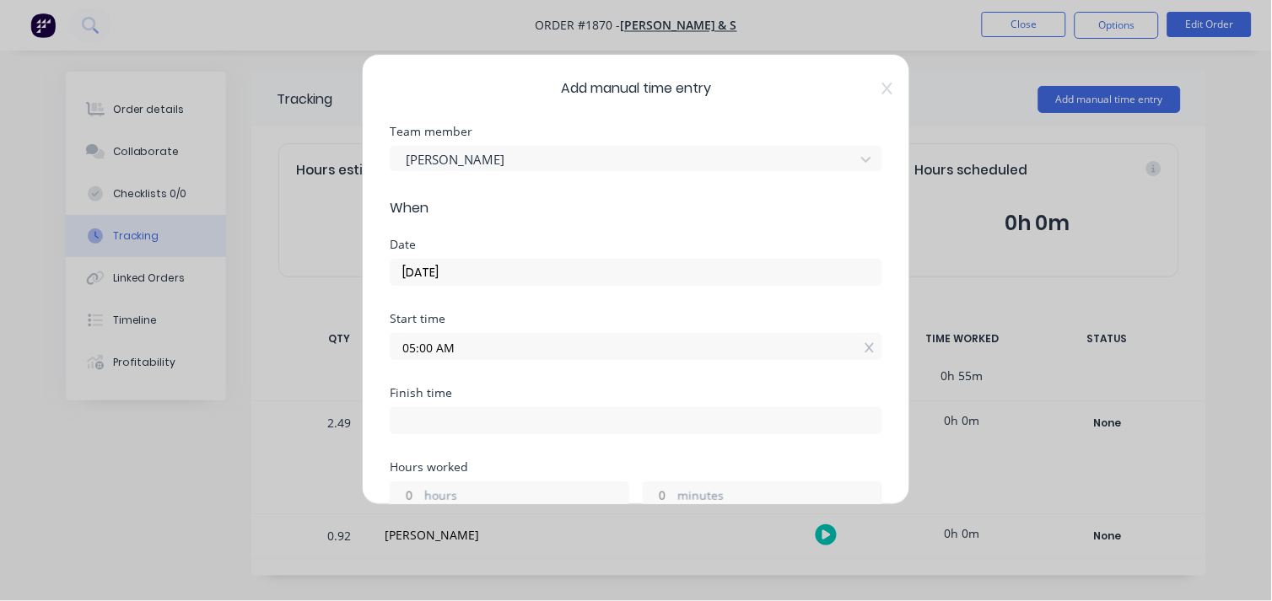
type input "28"
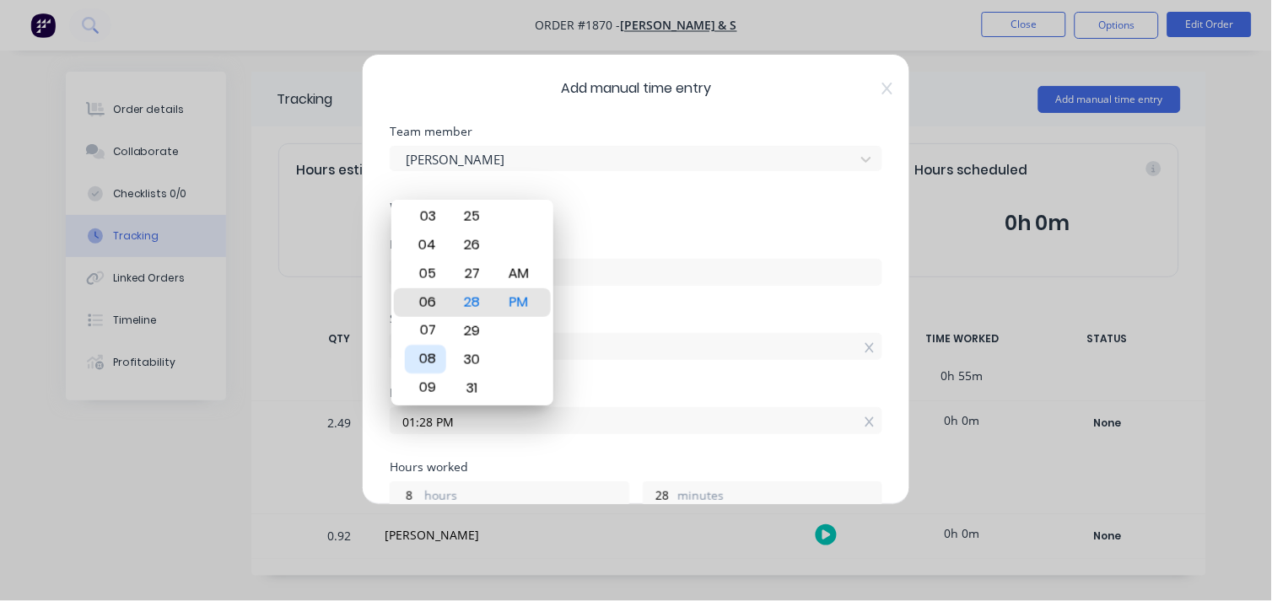
type input "06:28 PM"
type input "13"
click at [432, 382] on div "09" at bounding box center [425, 389] width 41 height 29
type input "09:28 PM"
type input "16"
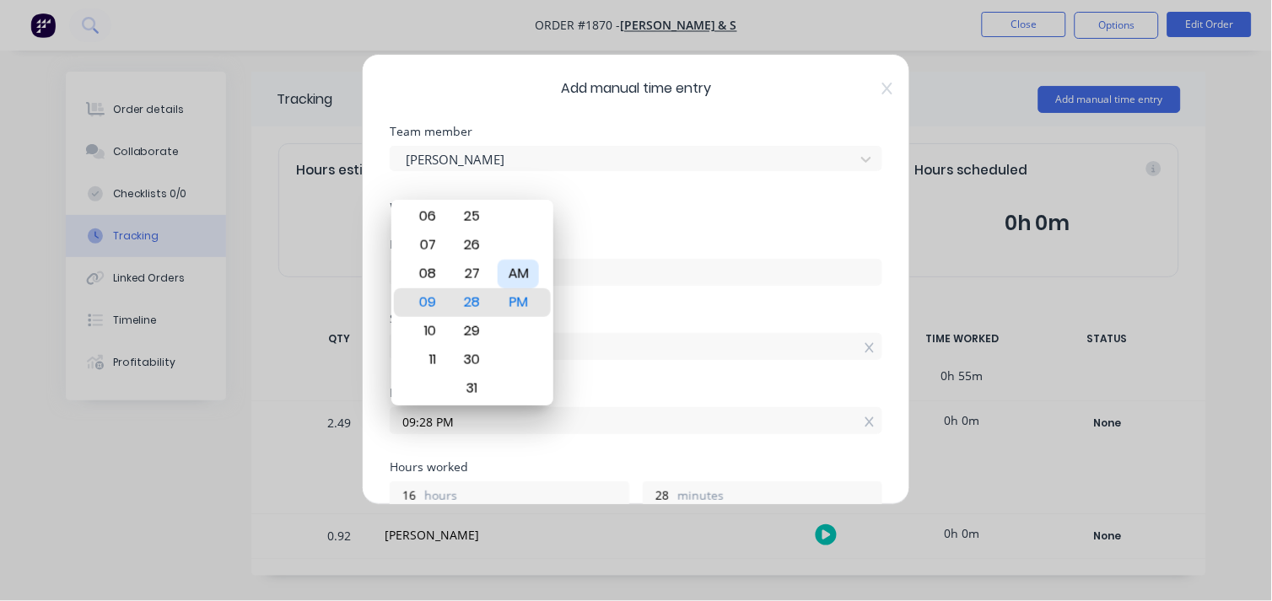
click at [517, 278] on div "AM" at bounding box center [518, 274] width 41 height 29
type input "09:28 AM"
type input "4"
type input "09:17 AM"
type input "17"
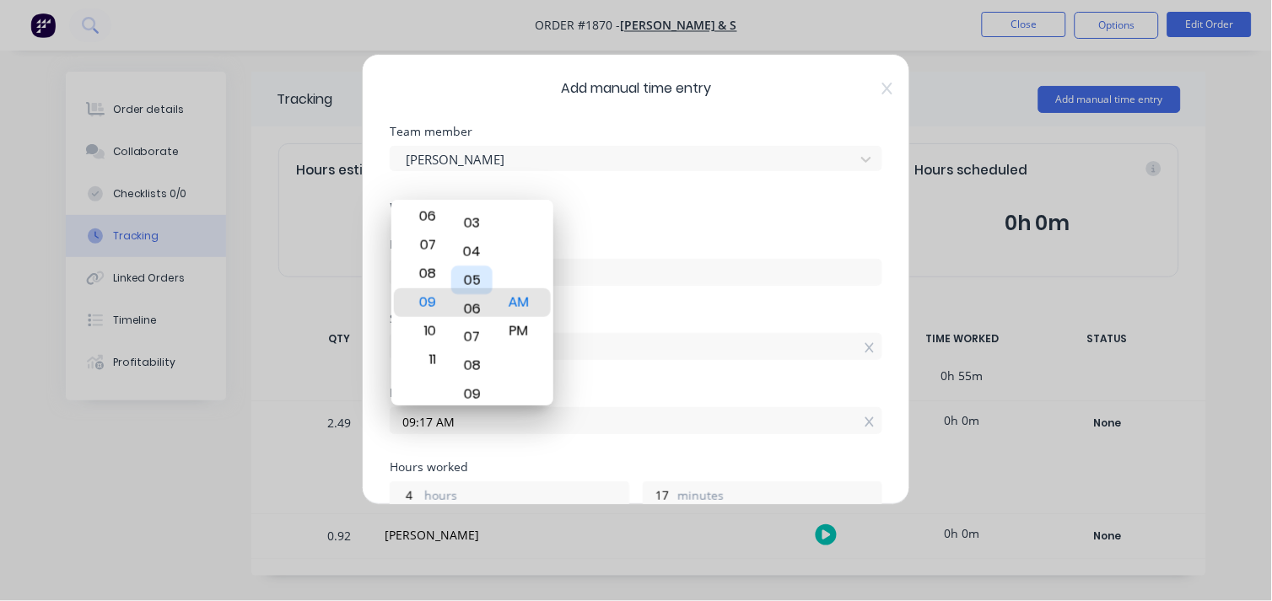
type input "09:06 AM"
type input "6"
type input "09:02 AM"
type input "2"
click at [474, 241] on div "00" at bounding box center [471, 245] width 41 height 29
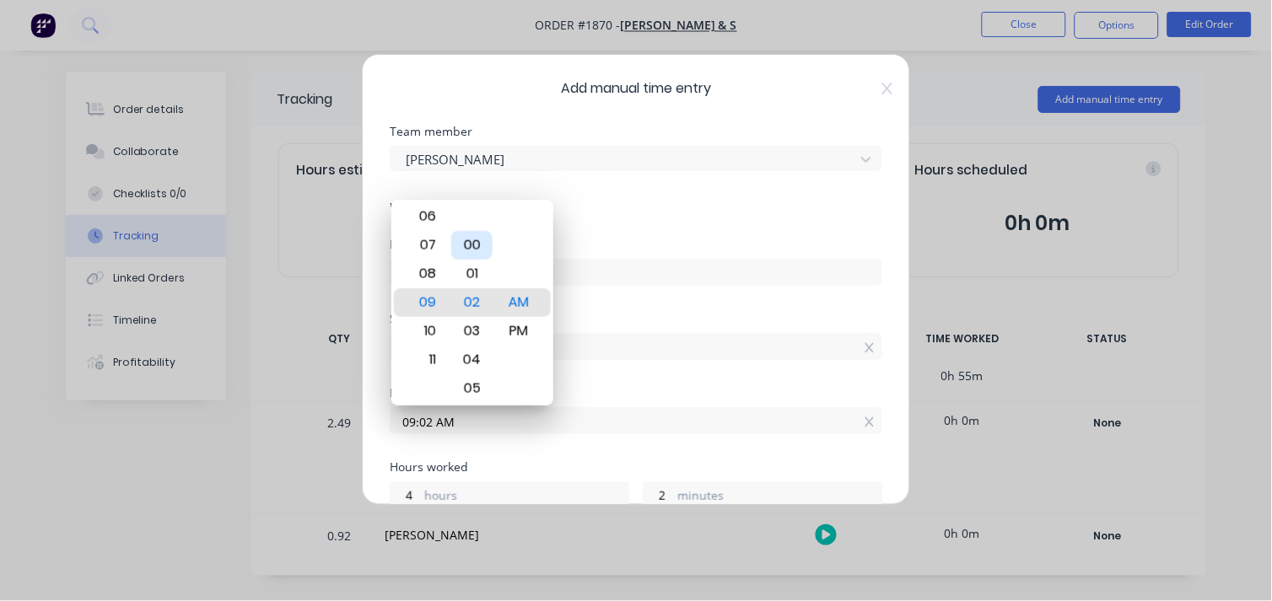
type input "09:00 AM"
type input "0"
click at [423, 305] on div "09" at bounding box center [425, 303] width 41 height 29
click at [434, 276] on div "08" at bounding box center [425, 274] width 41 height 29
type input "08:00 AM"
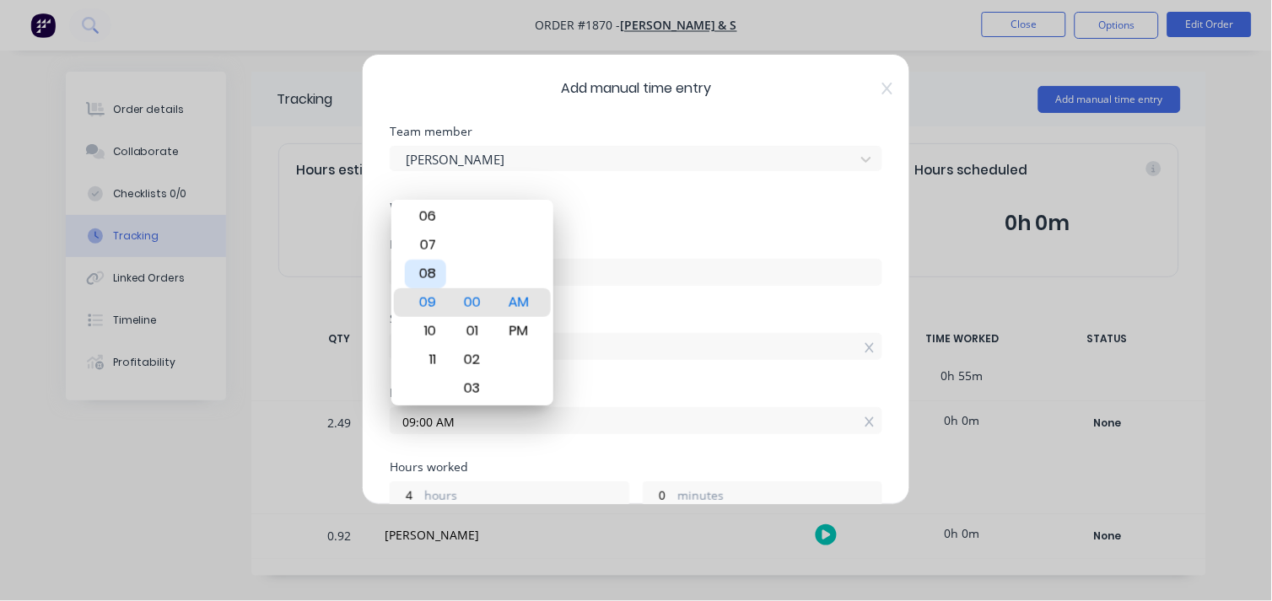
type input "3"
type input "08:26 AM"
type input "26"
type input "08:31 AM"
type input "31"
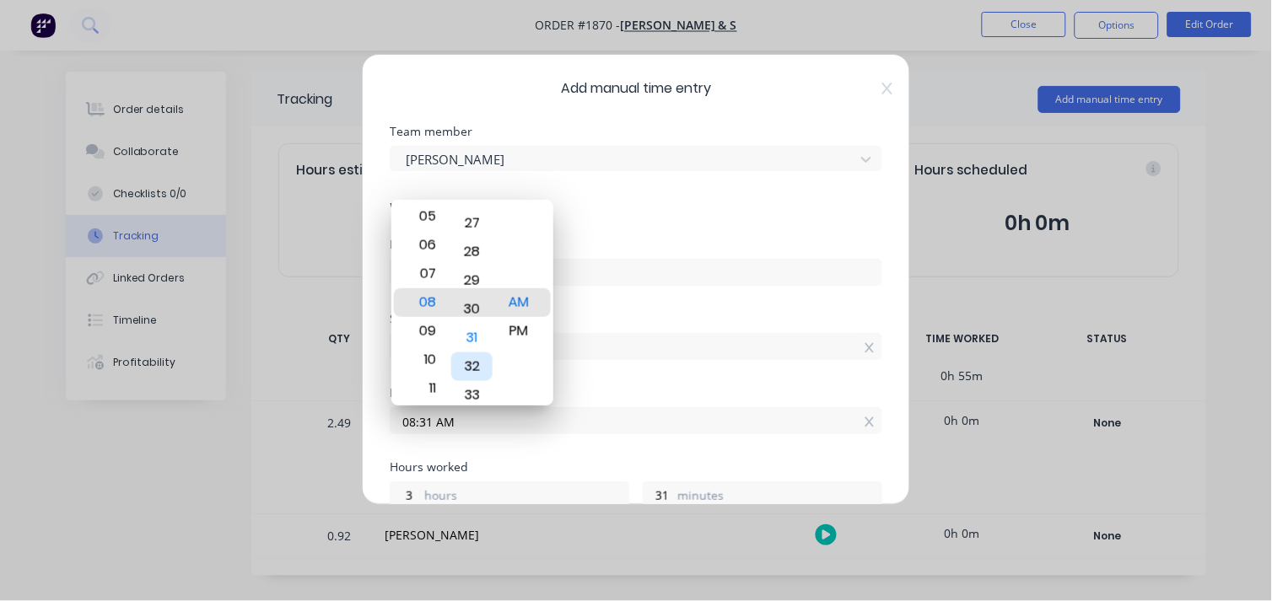
type input "08:30 AM"
type input "30"
click at [578, 318] on div "Start time" at bounding box center [636, 319] width 493 height 12
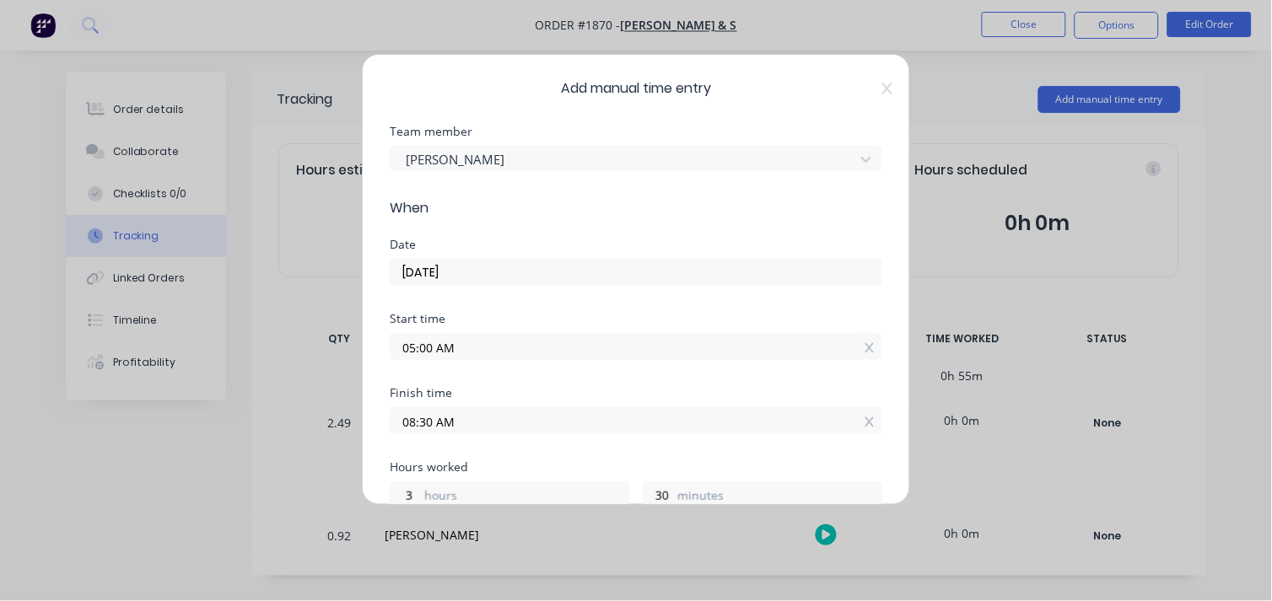
click at [461, 283] on input "[DATE]" at bounding box center [636, 272] width 491 height 25
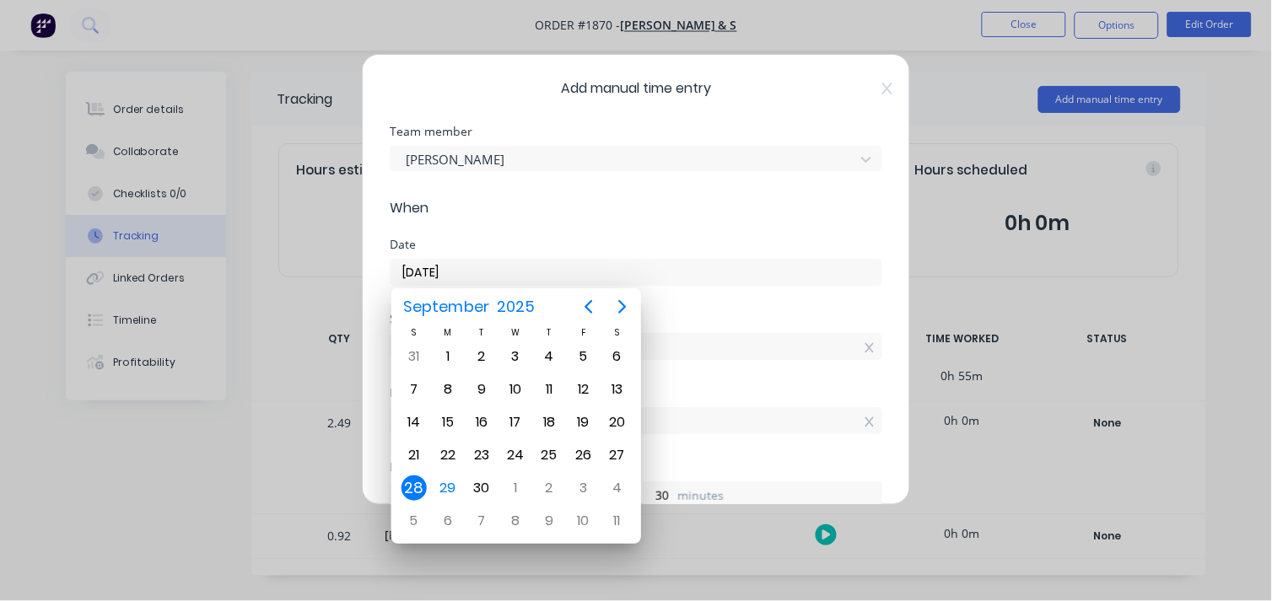
click at [410, 477] on div "28" at bounding box center [414, 488] width 25 height 25
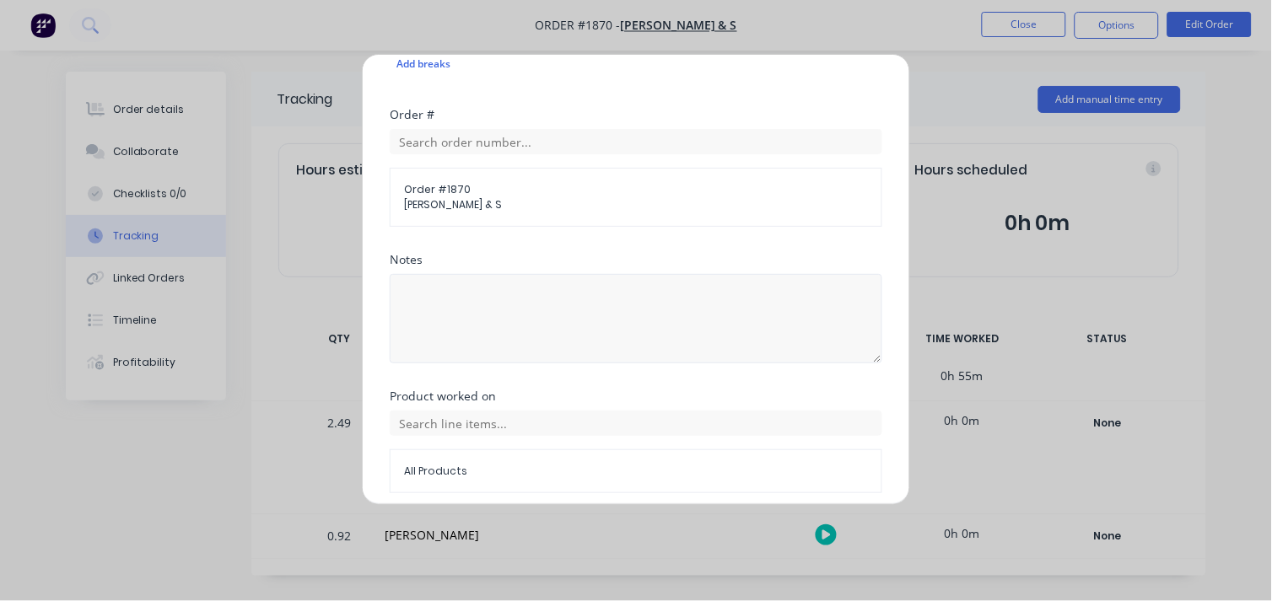
scroll to position [689, 0]
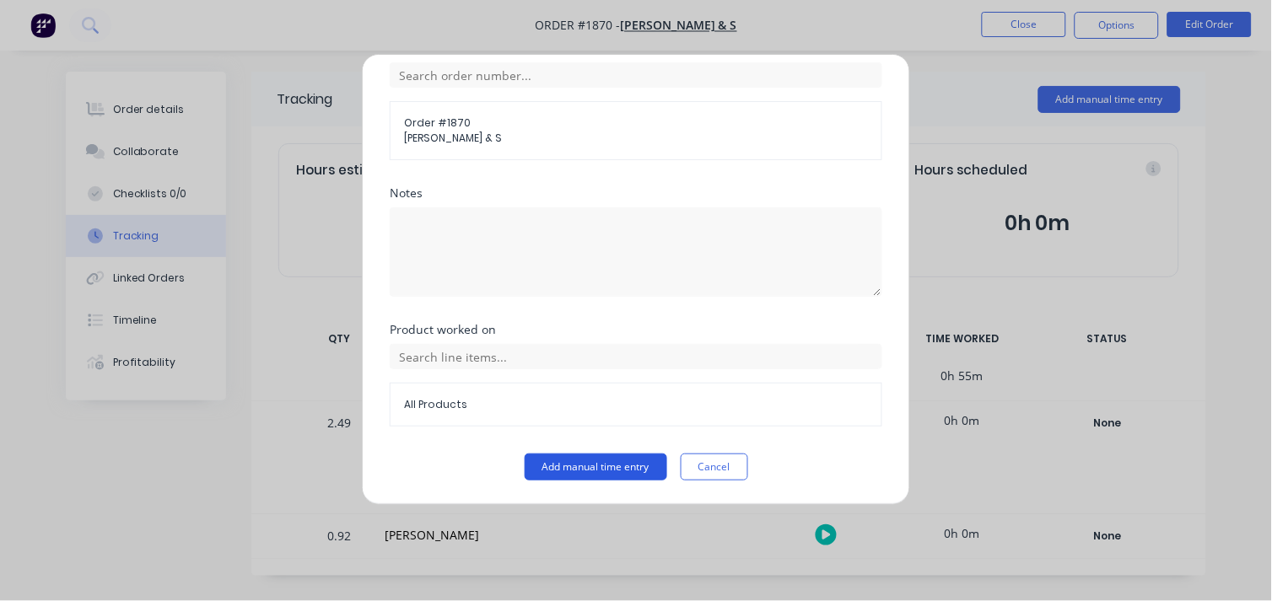
click at [586, 458] on button "Add manual time entry" at bounding box center [596, 467] width 143 height 27
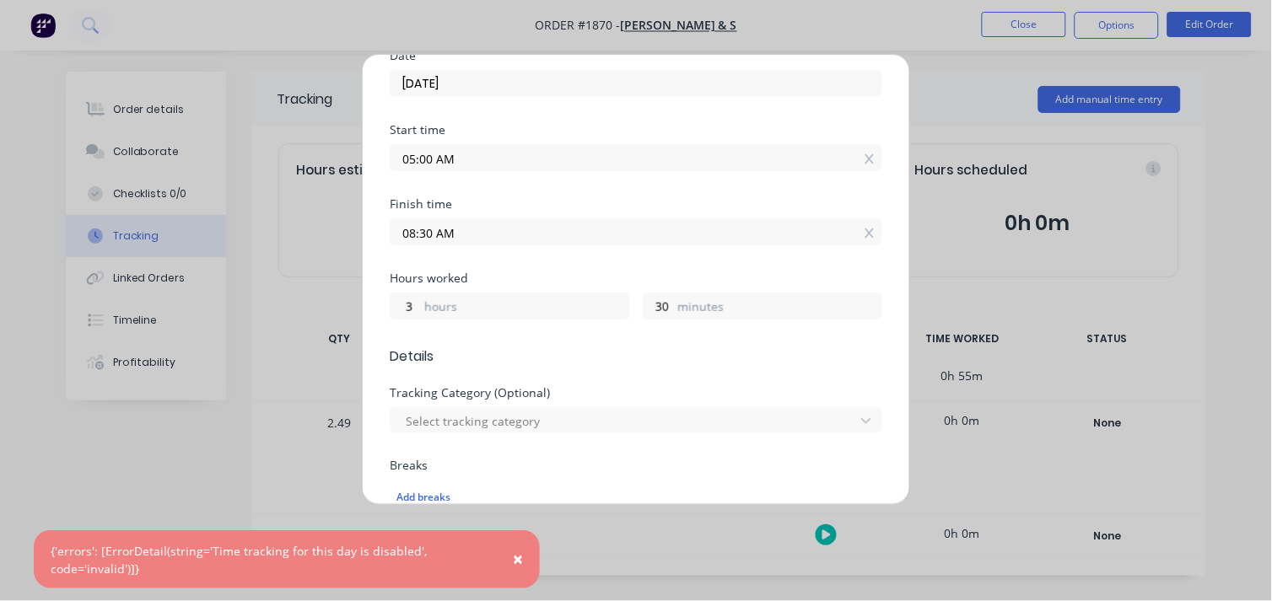
scroll to position [48, 0]
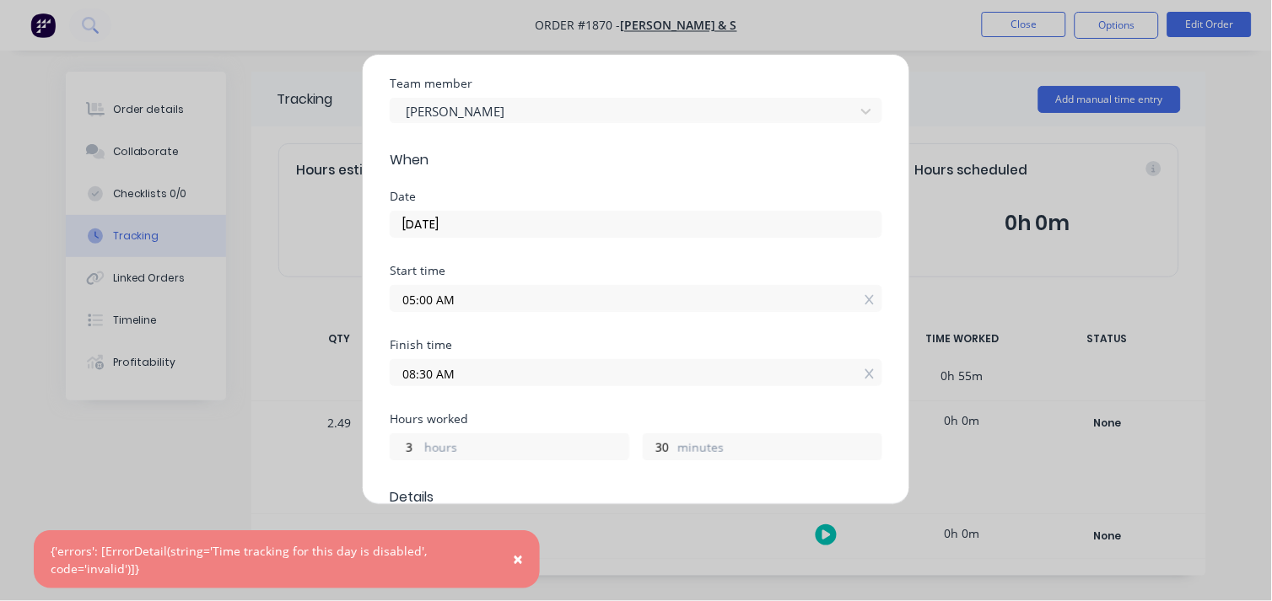
click at [420, 224] on input "[DATE]" at bounding box center [636, 224] width 491 height 25
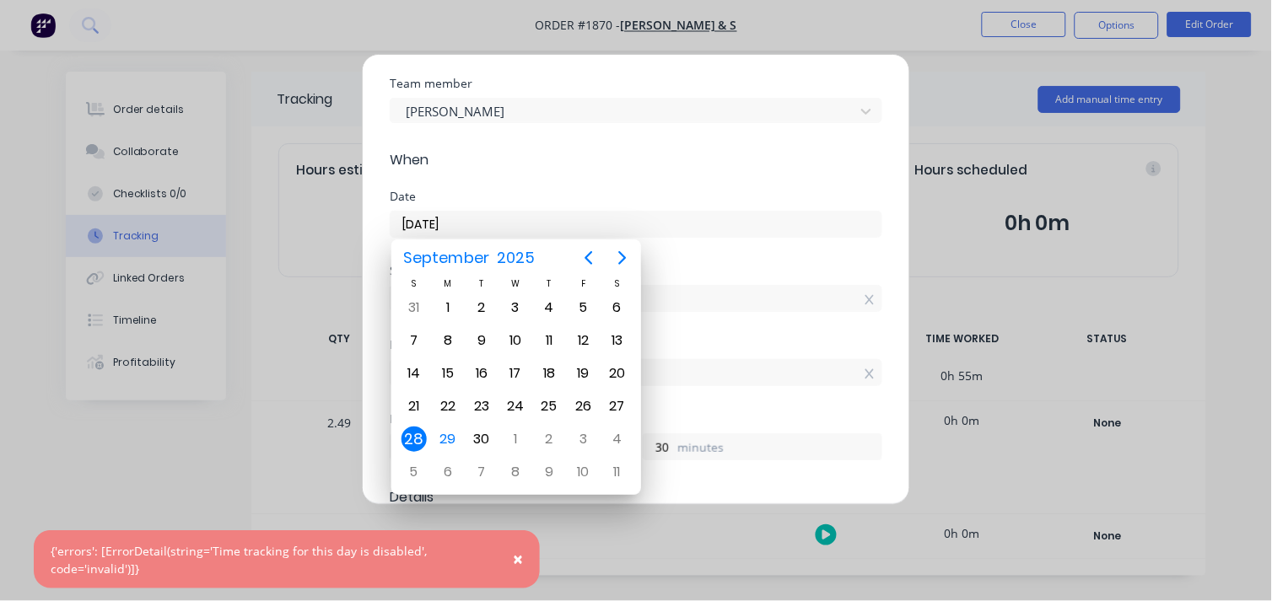
click at [676, 413] on div "Hours worked" at bounding box center [636, 419] width 493 height 12
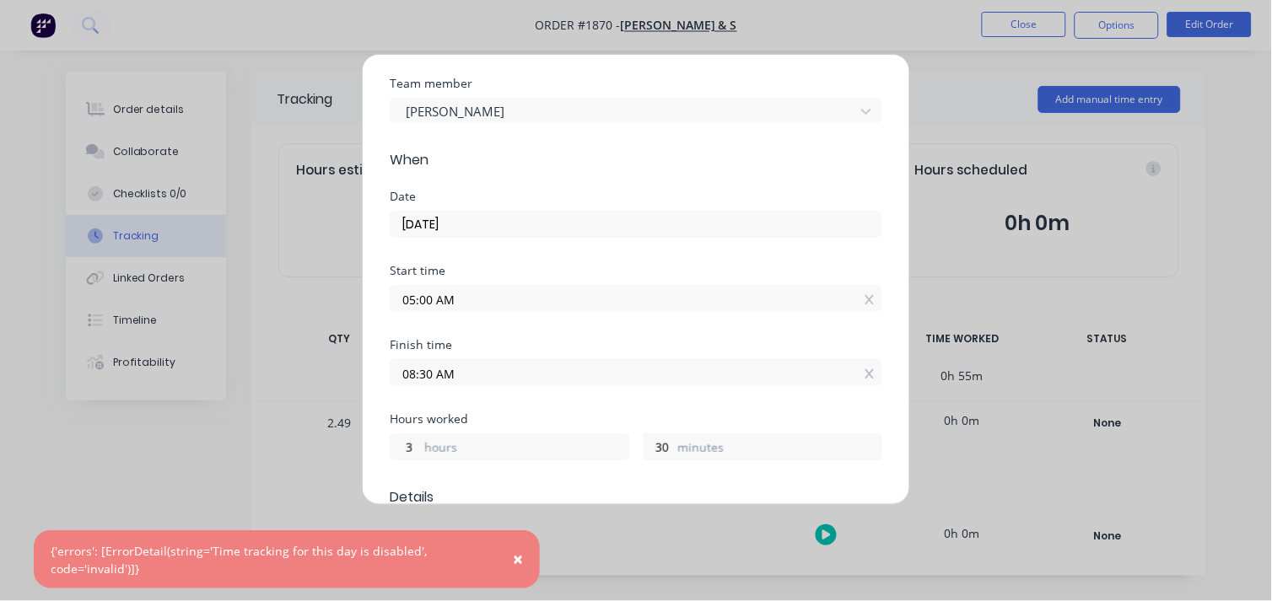
click at [676, 413] on div "Hours worked" at bounding box center [636, 419] width 493 height 12
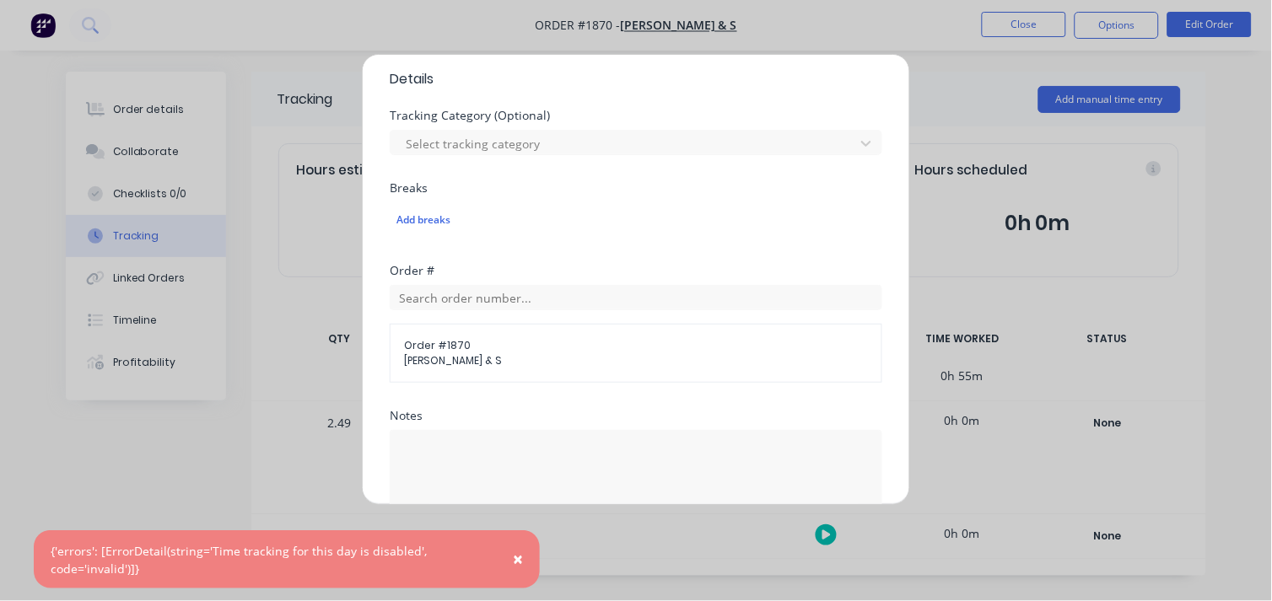
scroll to position [689, 0]
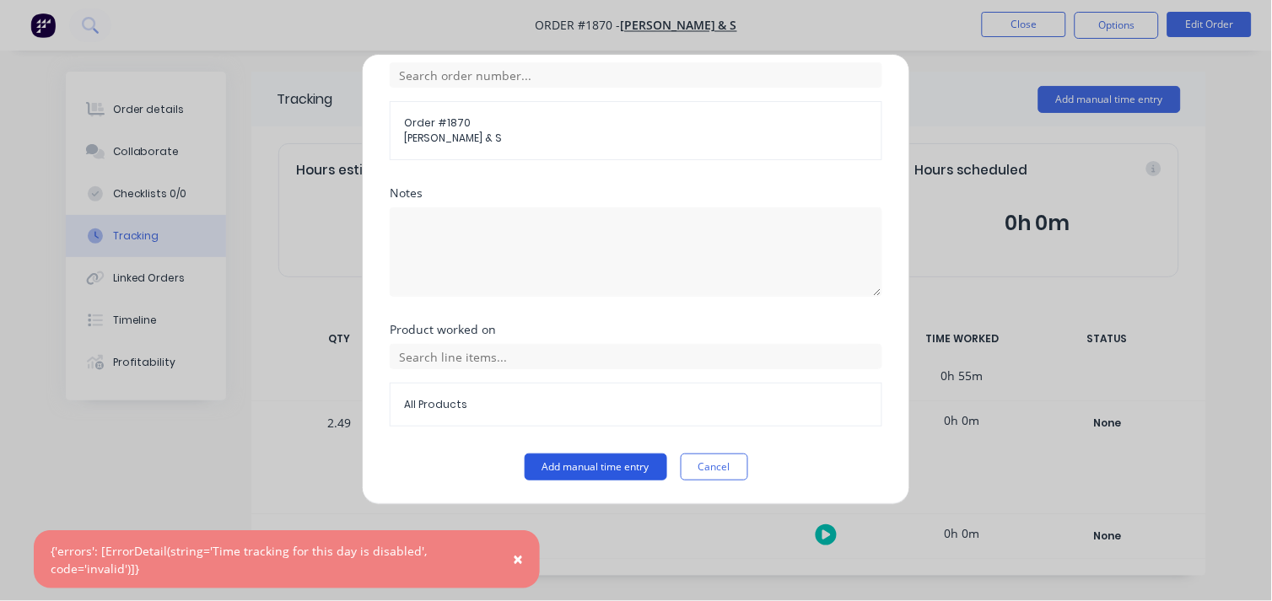
click at [618, 456] on button "Add manual time entry" at bounding box center [596, 467] width 143 height 27
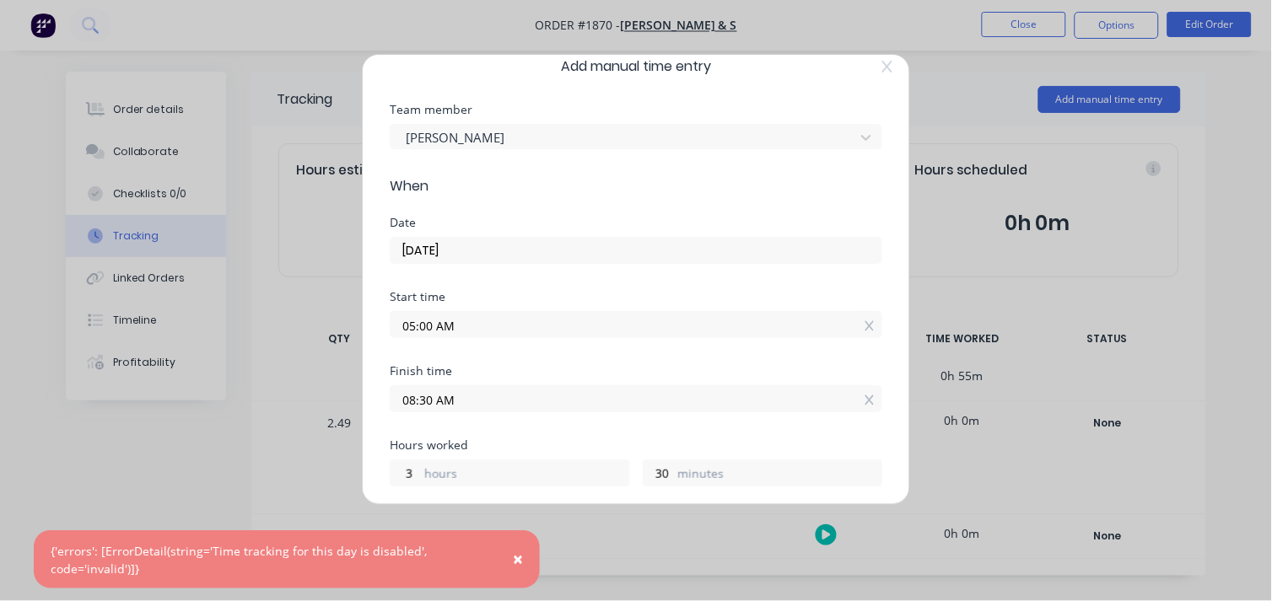
scroll to position [0, 0]
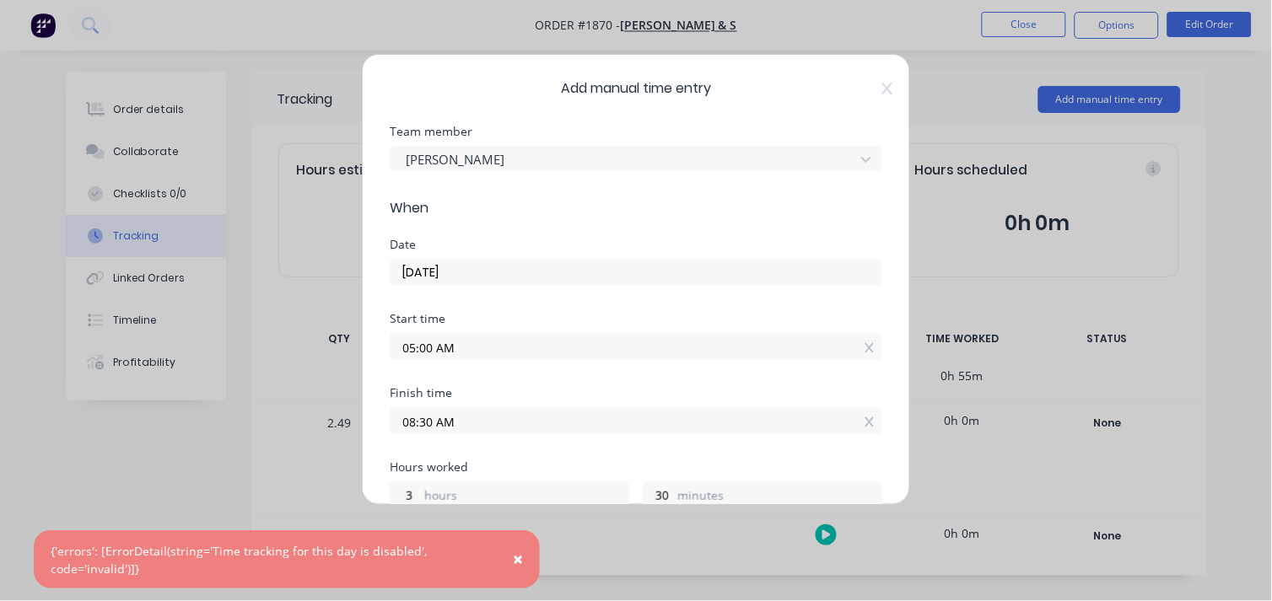
click at [418, 276] on input "[DATE]" at bounding box center [636, 272] width 491 height 25
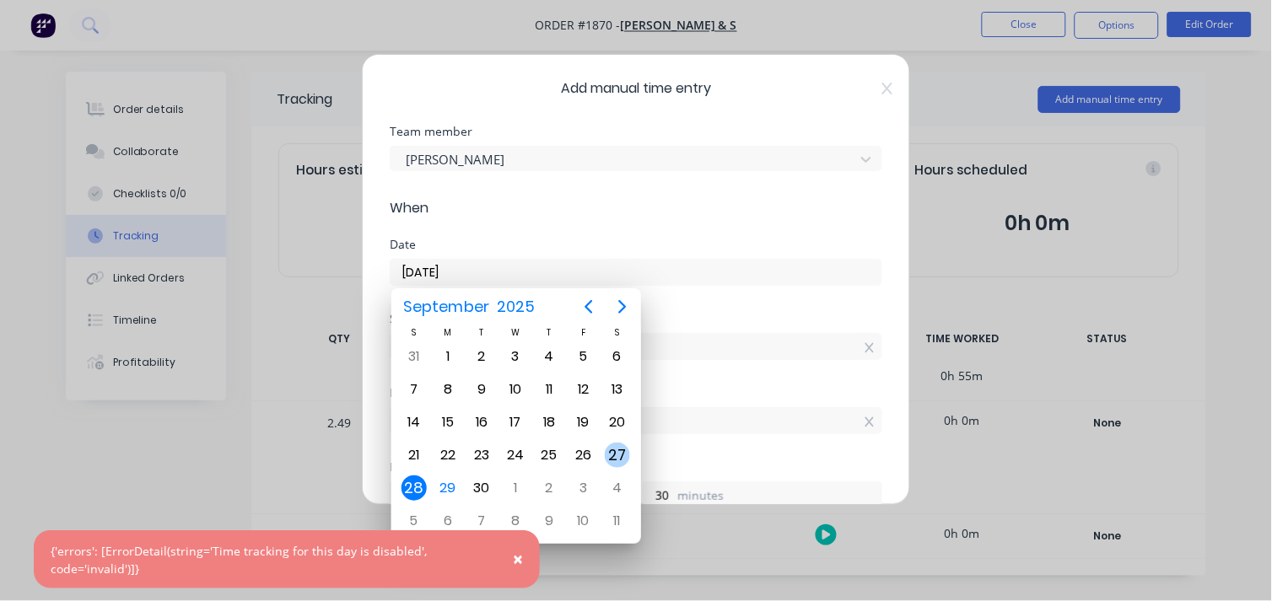
click at [623, 445] on div "27" at bounding box center [617, 455] width 25 height 25
type input "[DATE]"
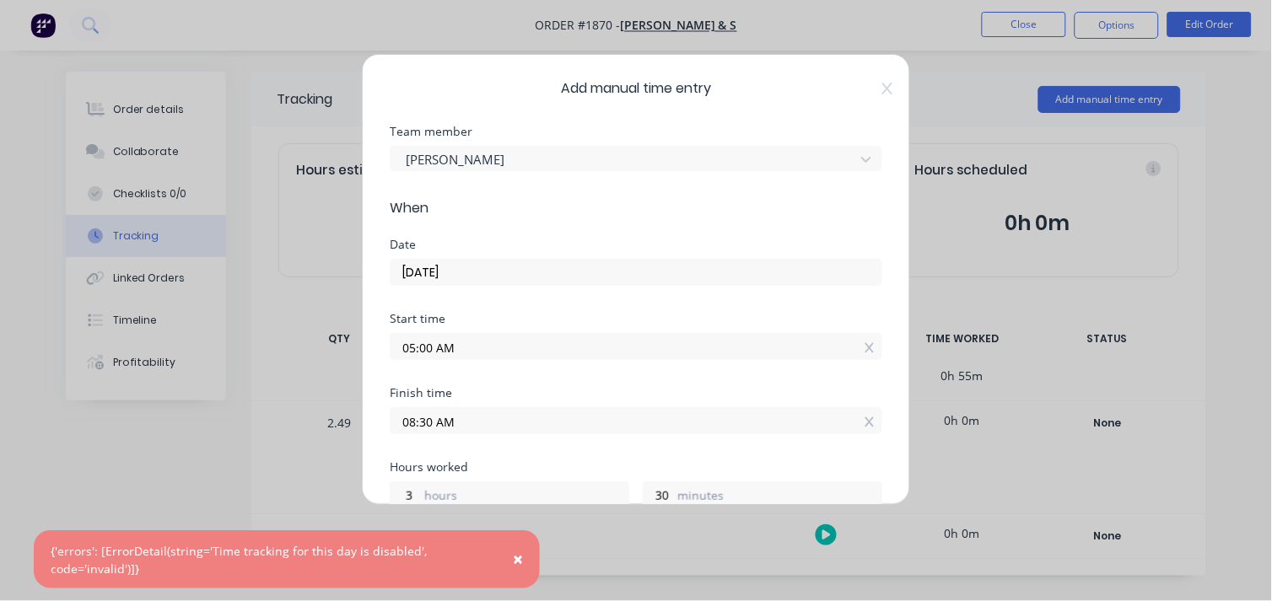
scroll to position [689, 0]
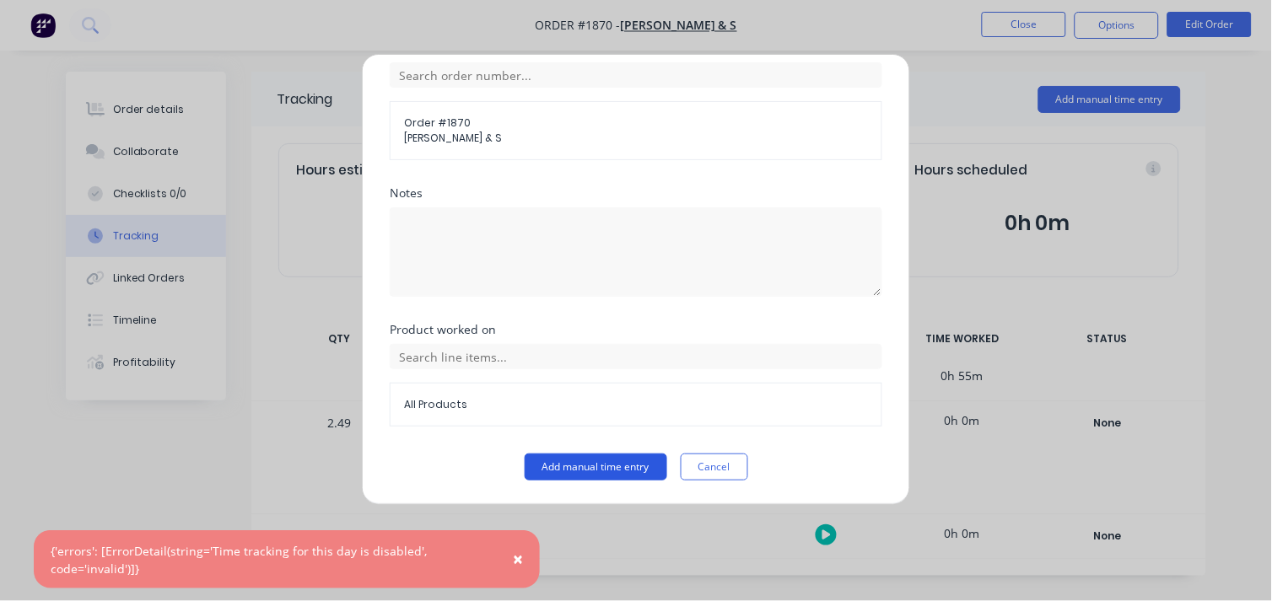
click at [561, 459] on button "Add manual time entry" at bounding box center [596, 467] width 143 height 27
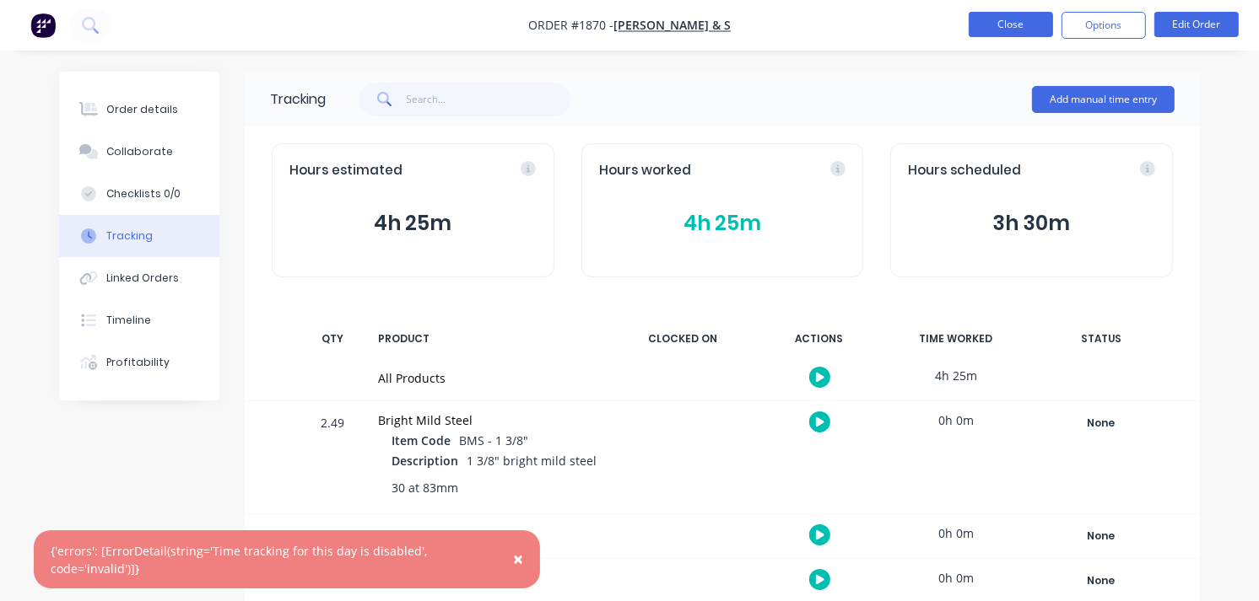
click at [1028, 31] on button "Close" at bounding box center [1010, 24] width 84 height 25
